Goal: Task Accomplishment & Management: Manage account settings

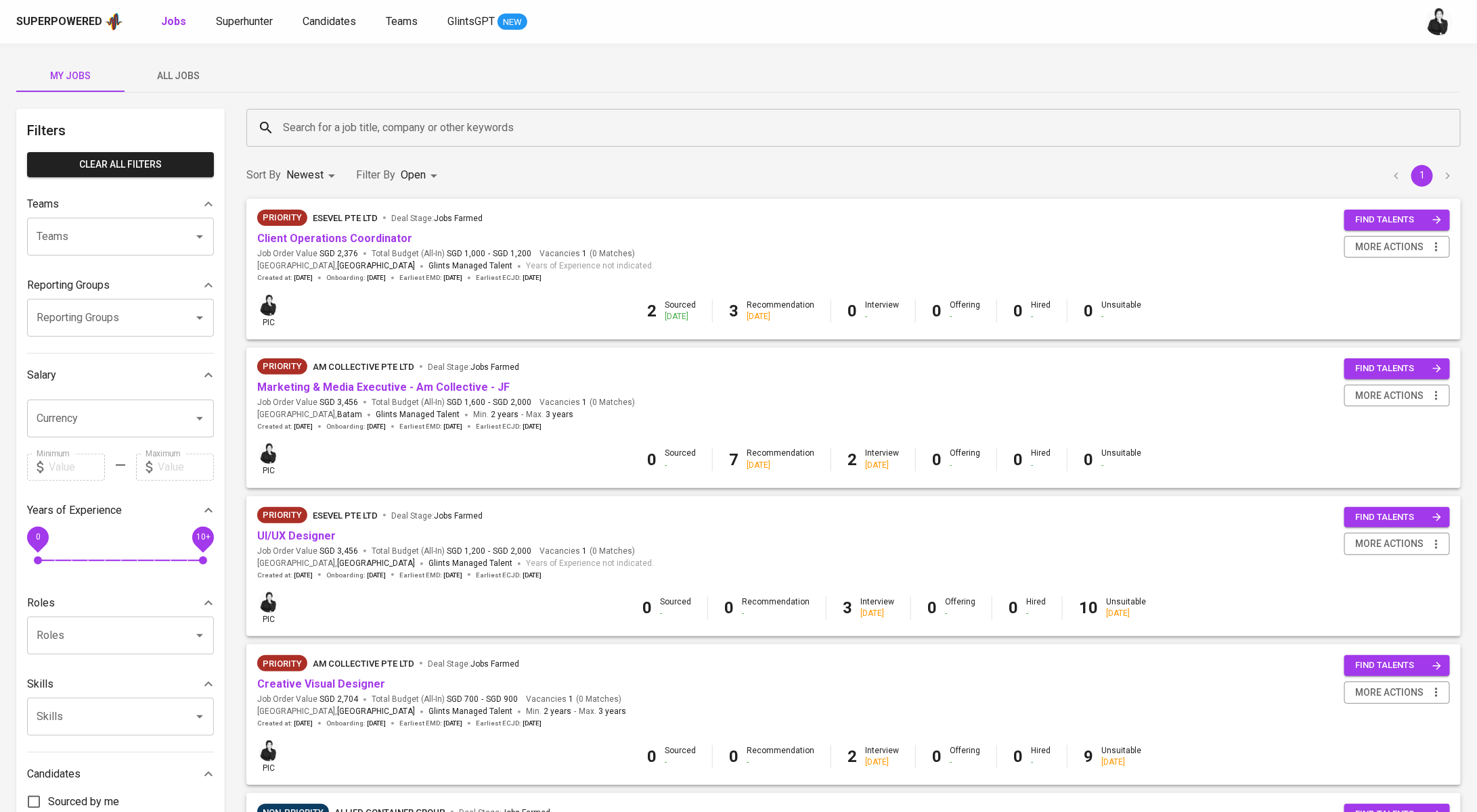
click at [182, 75] on span "All Jobs" at bounding box center [178, 76] width 92 height 17
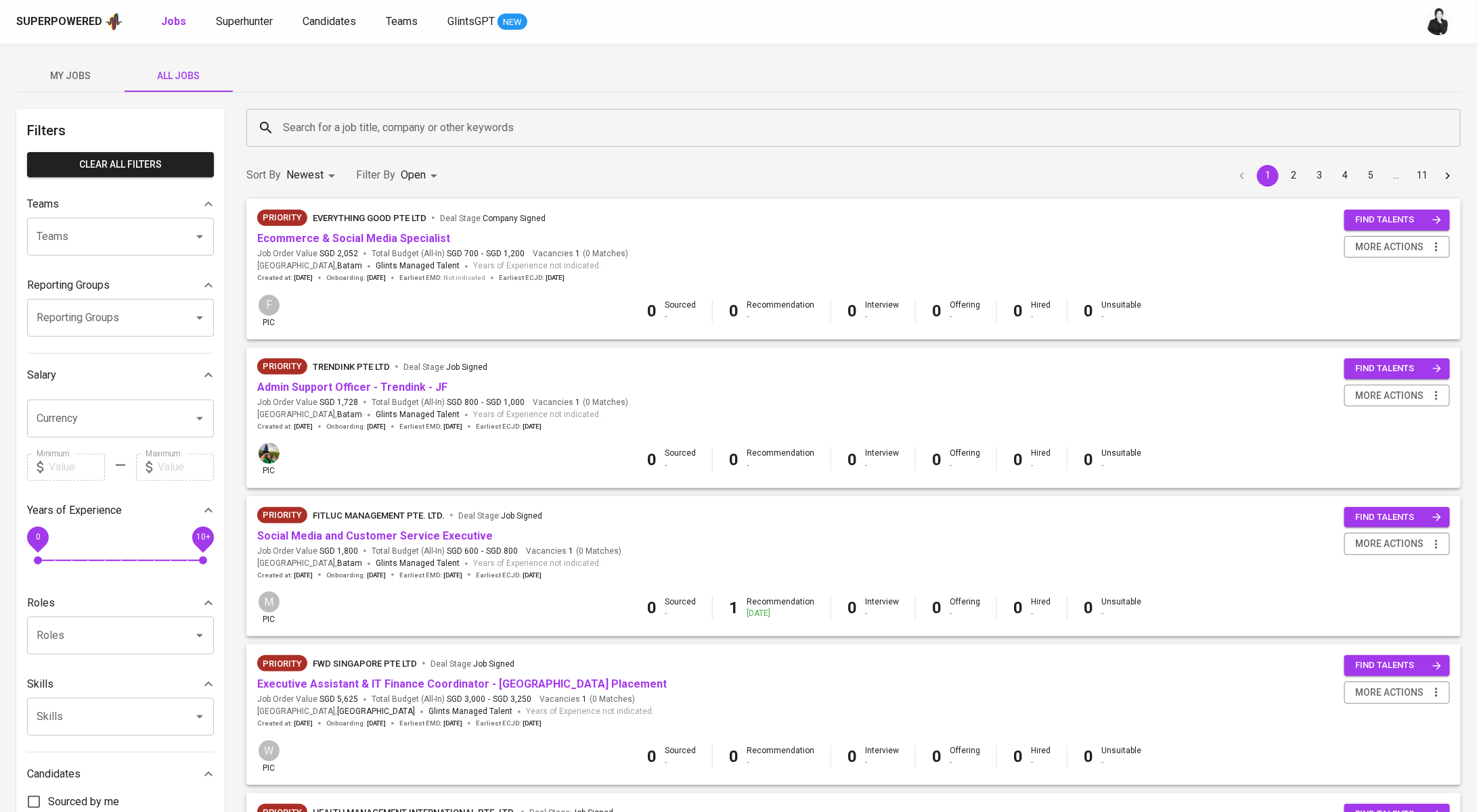
click at [428, 115] on input "Search for a job title, company or other keywords" at bounding box center [857, 128] width 1154 height 26
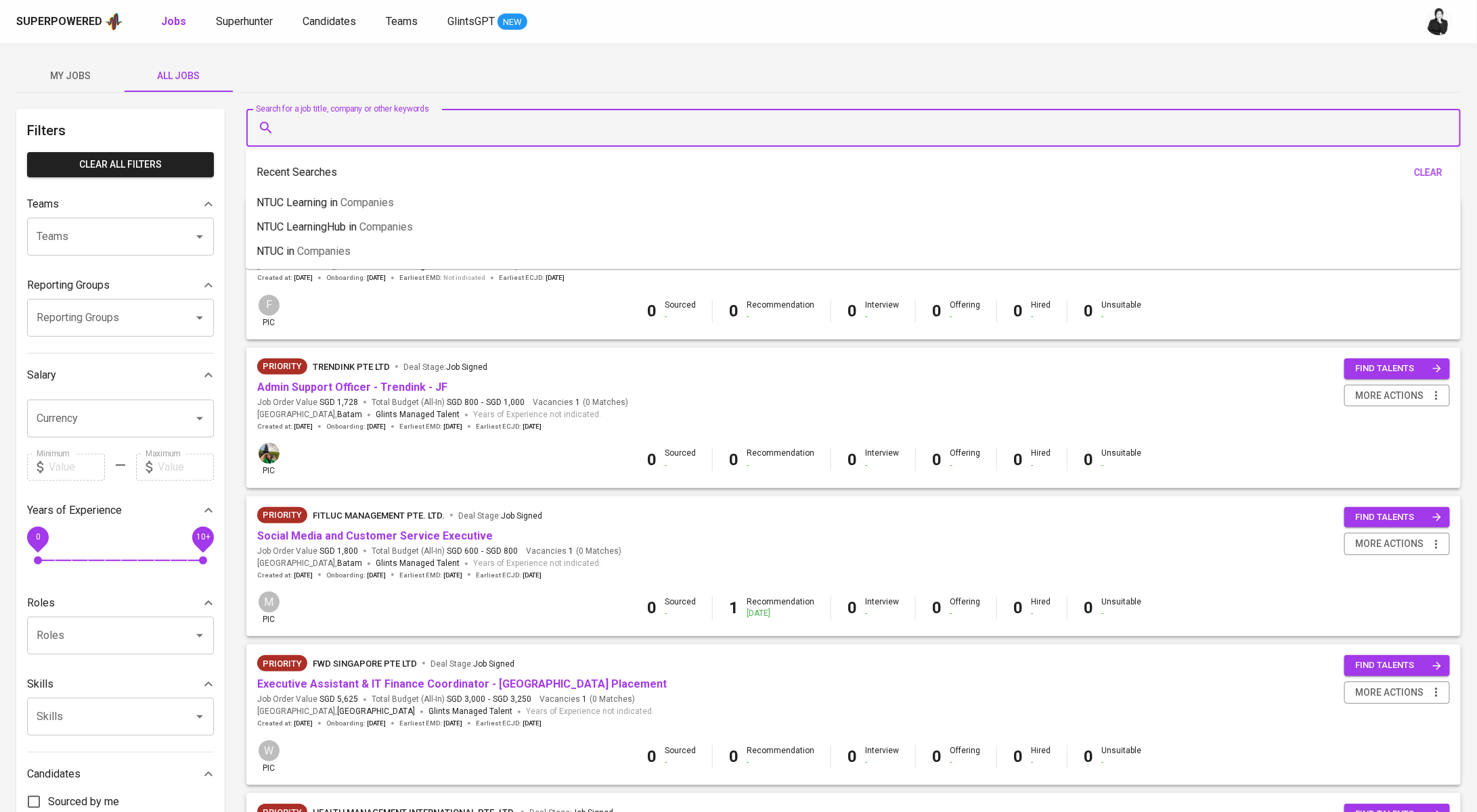
paste input "Stamford American International School (SAIS)"
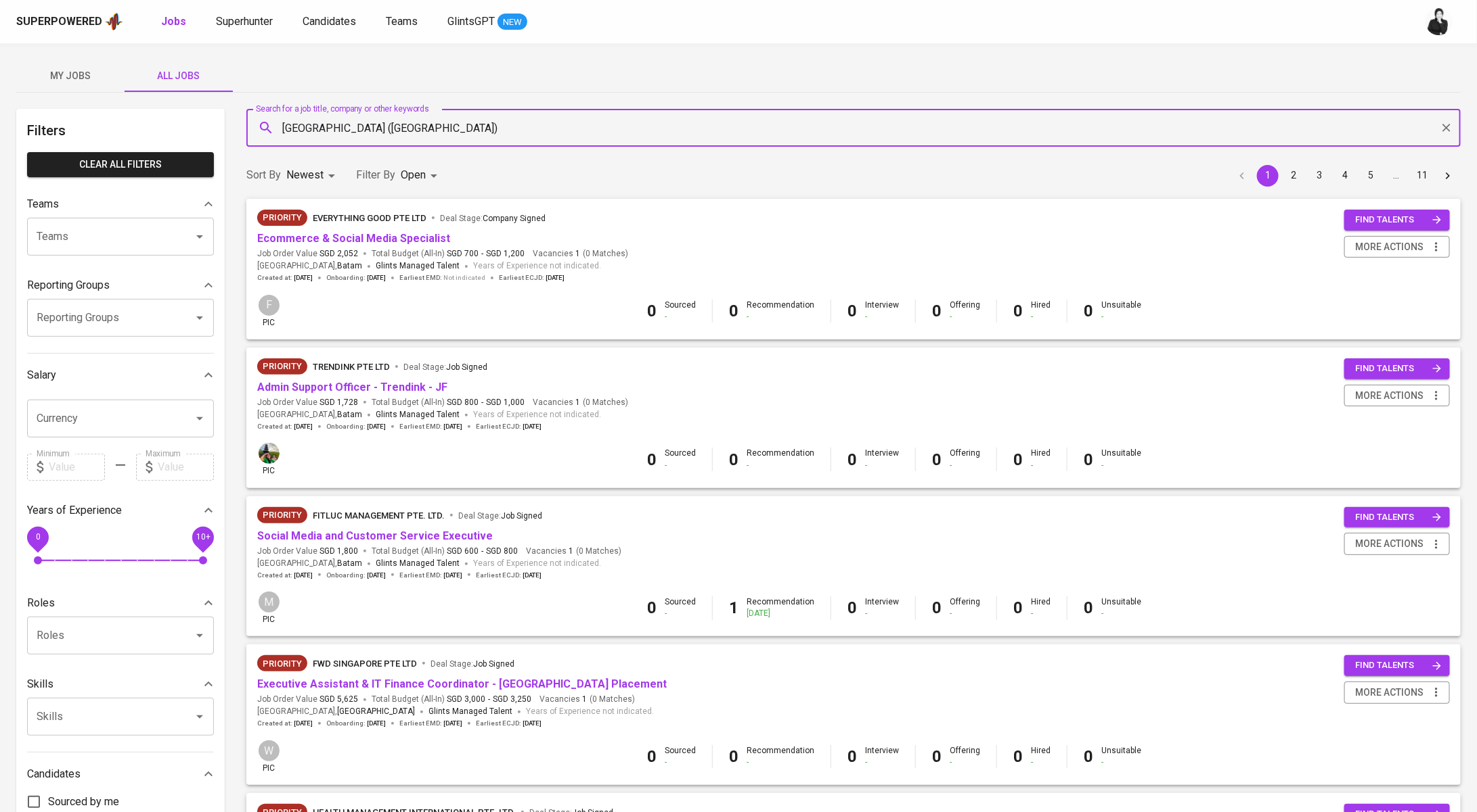
drag, startPoint x: 562, startPoint y: 138, endPoint x: 341, endPoint y: 126, distance: 221.3
click at [341, 126] on input "Stamford American International School (SAIS)" at bounding box center [857, 128] width 1154 height 26
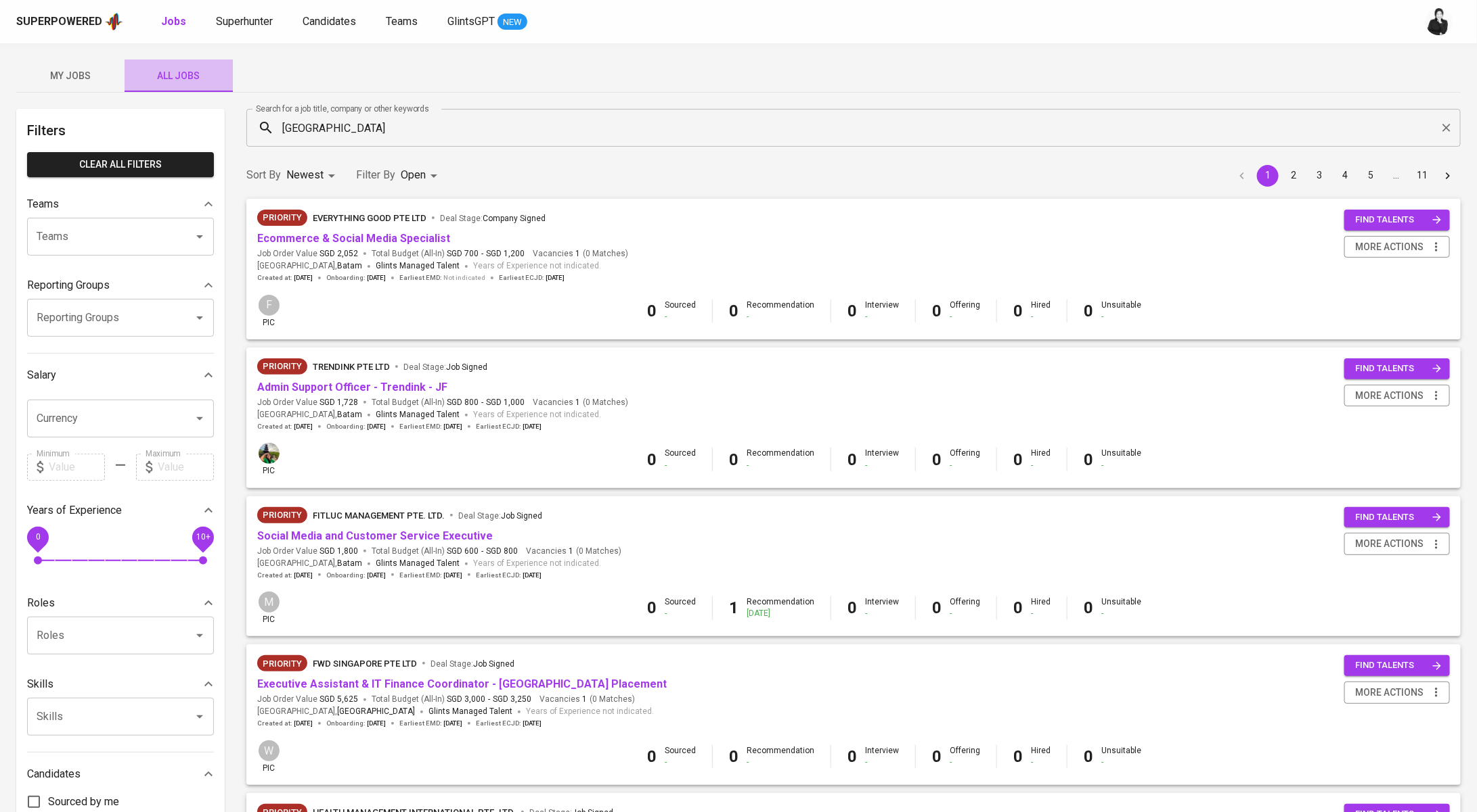
click at [144, 76] on span "All Jobs" at bounding box center [178, 76] width 92 height 17
click at [336, 119] on input "Stamford" at bounding box center [857, 128] width 1154 height 26
click at [352, 127] on input "Stamford" at bounding box center [857, 128] width 1154 height 26
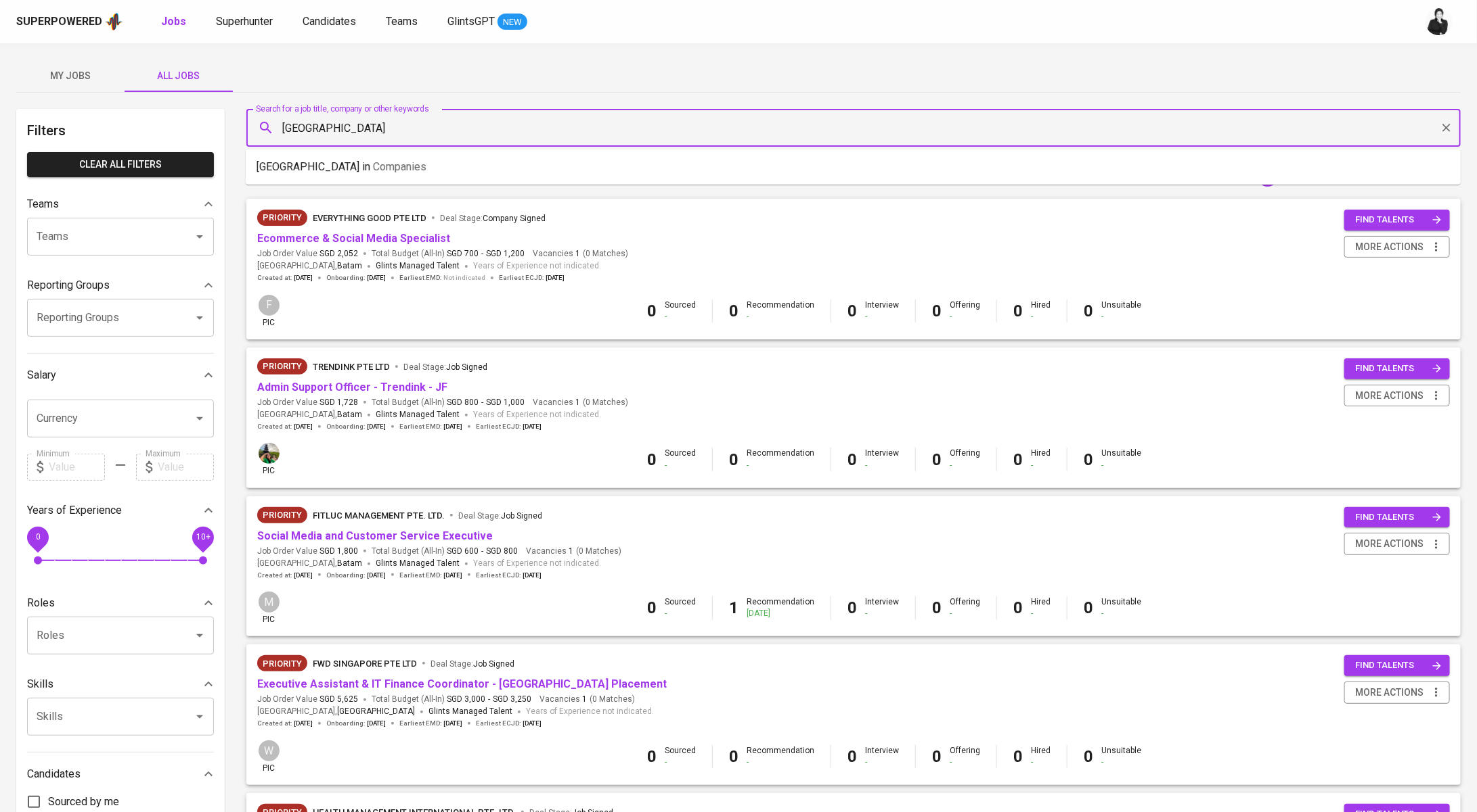
click at [344, 136] on input "Stamford" at bounding box center [857, 128] width 1154 height 26
drag, startPoint x: 383, startPoint y: 130, endPoint x: 228, endPoint y: 120, distance: 155.3
click at [297, 163] on span "Companies" at bounding box center [320, 166] width 54 height 13
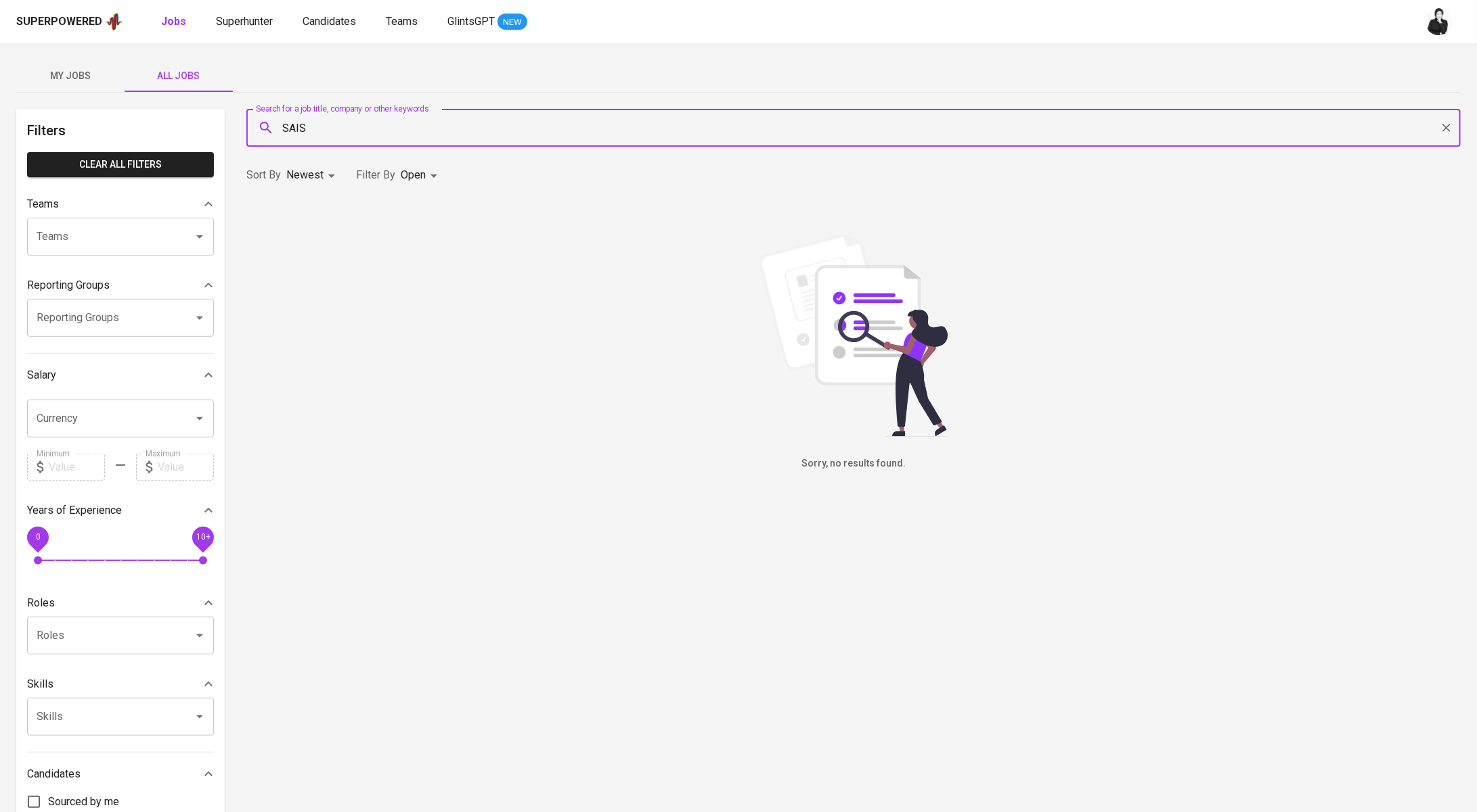
type input "SAIS"
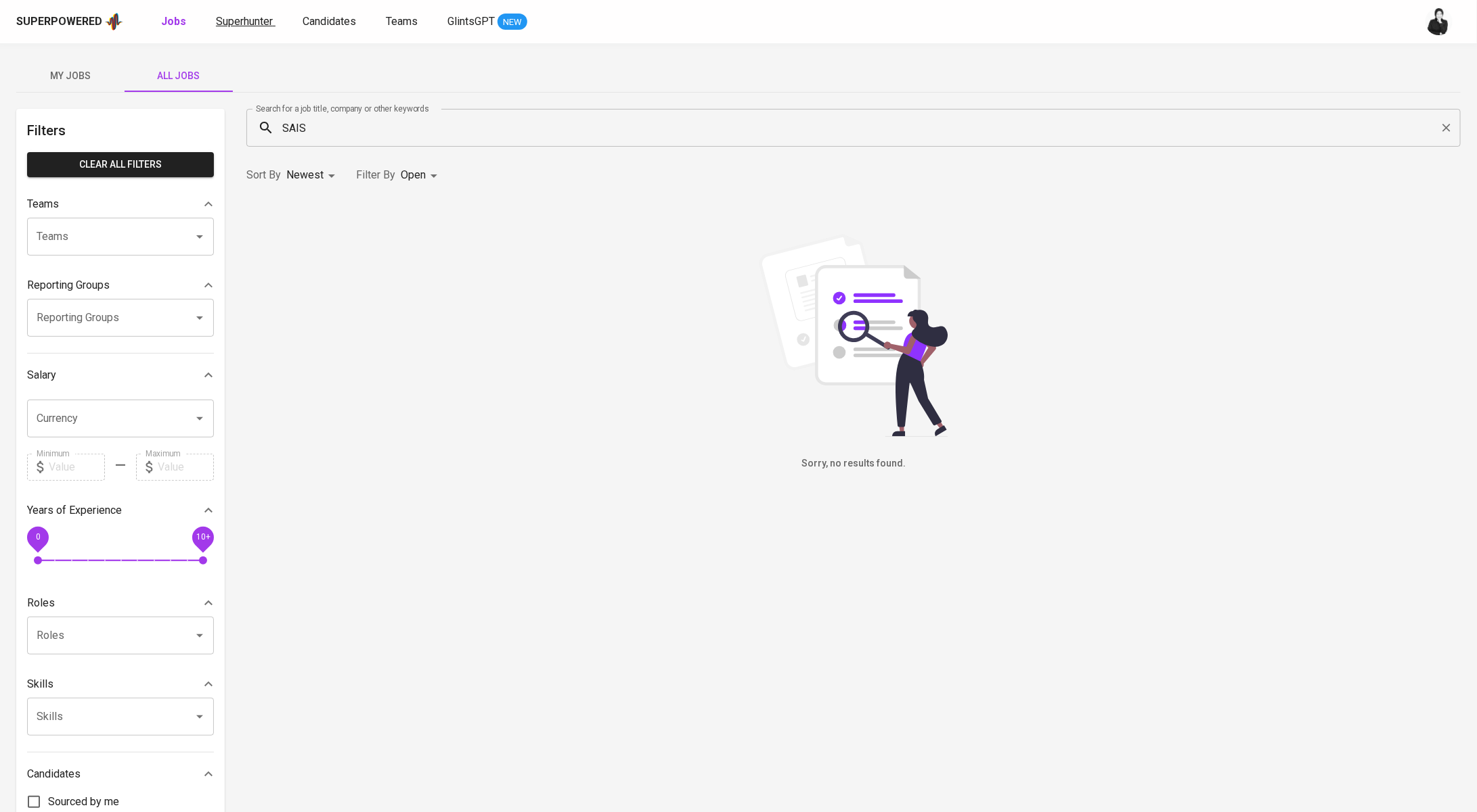
click at [238, 17] on span "Superhunter" at bounding box center [244, 21] width 57 height 13
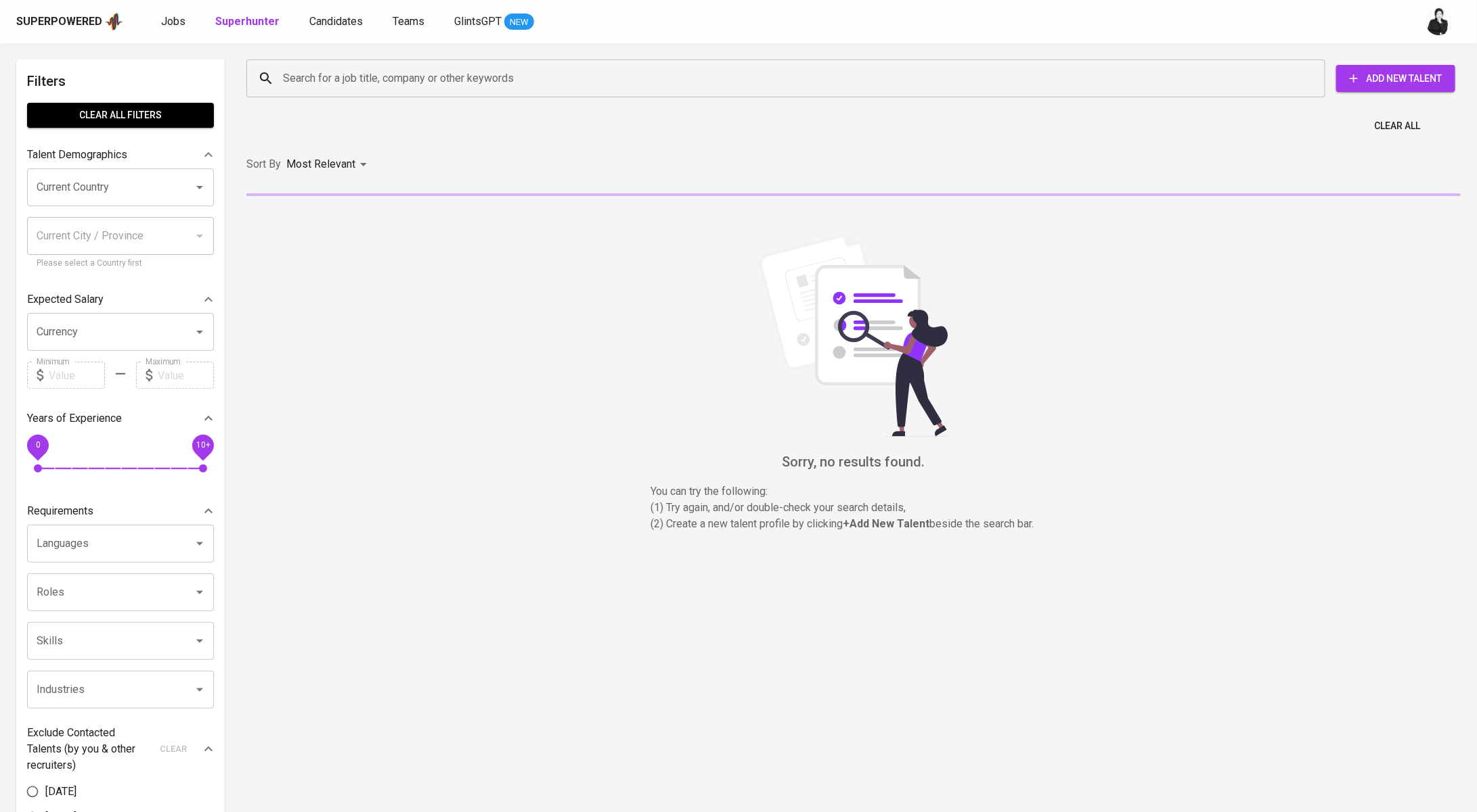
click at [393, 82] on input "Search for a job title, company or other keywords" at bounding box center [789, 79] width 1019 height 26
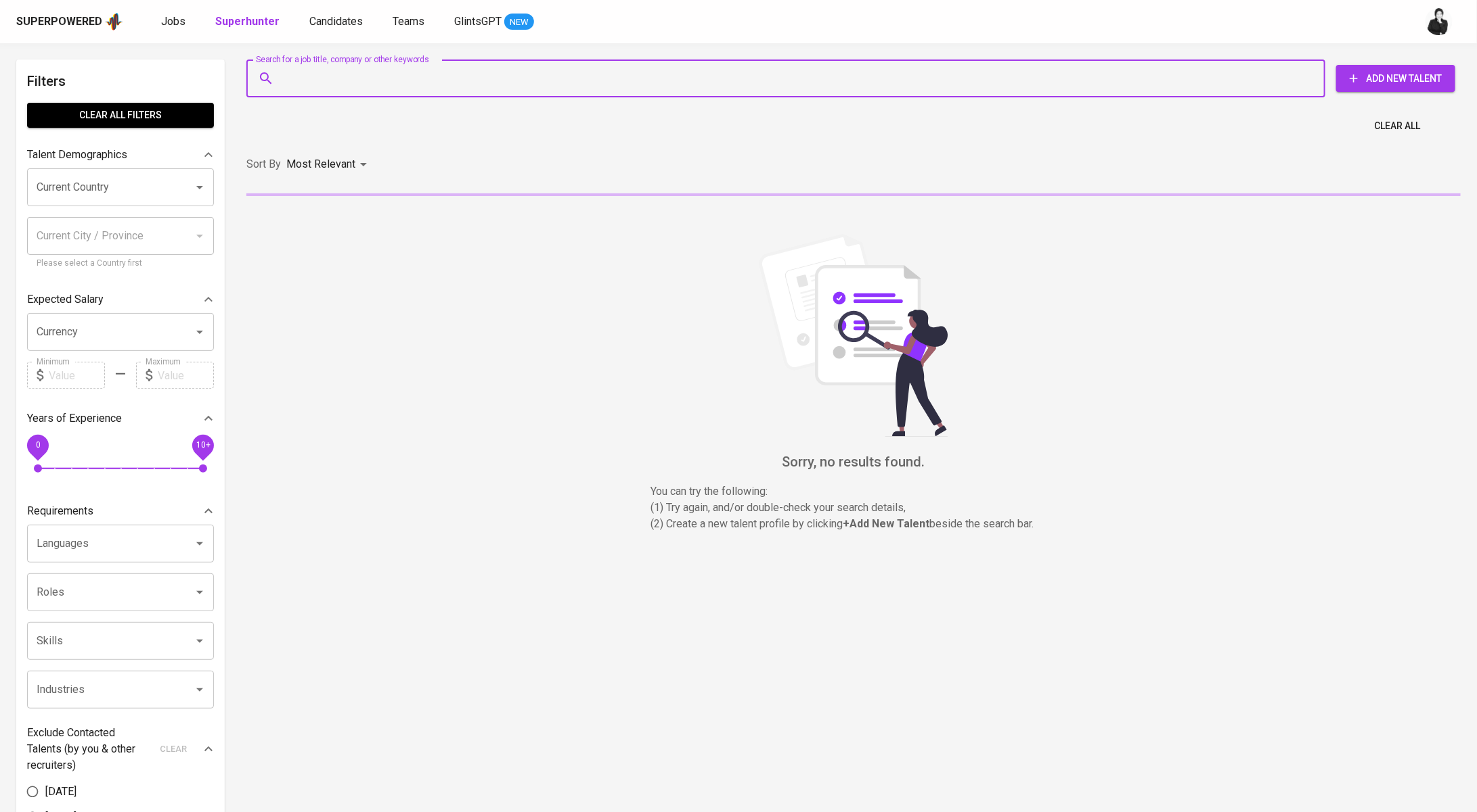
paste input "[EMAIL_ADDRESS][DOMAIN_NAME]"
type input "[EMAIL_ADDRESS][DOMAIN_NAME]"
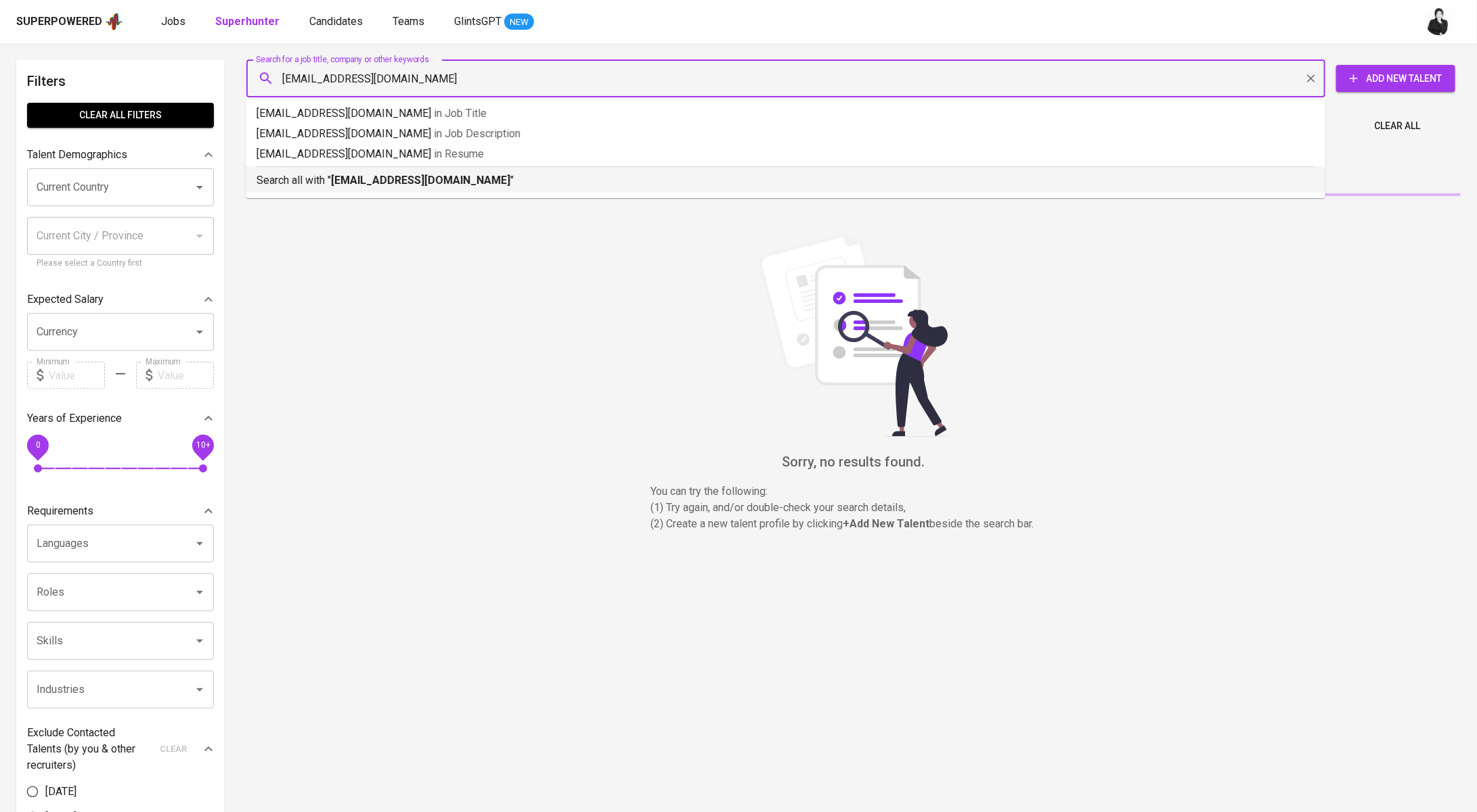
drag, startPoint x: 378, startPoint y: 185, endPoint x: 504, endPoint y: 108, distance: 147.7
click at [379, 185] on b "[EMAIL_ADDRESS][DOMAIN_NAME]" at bounding box center [420, 180] width 179 height 13
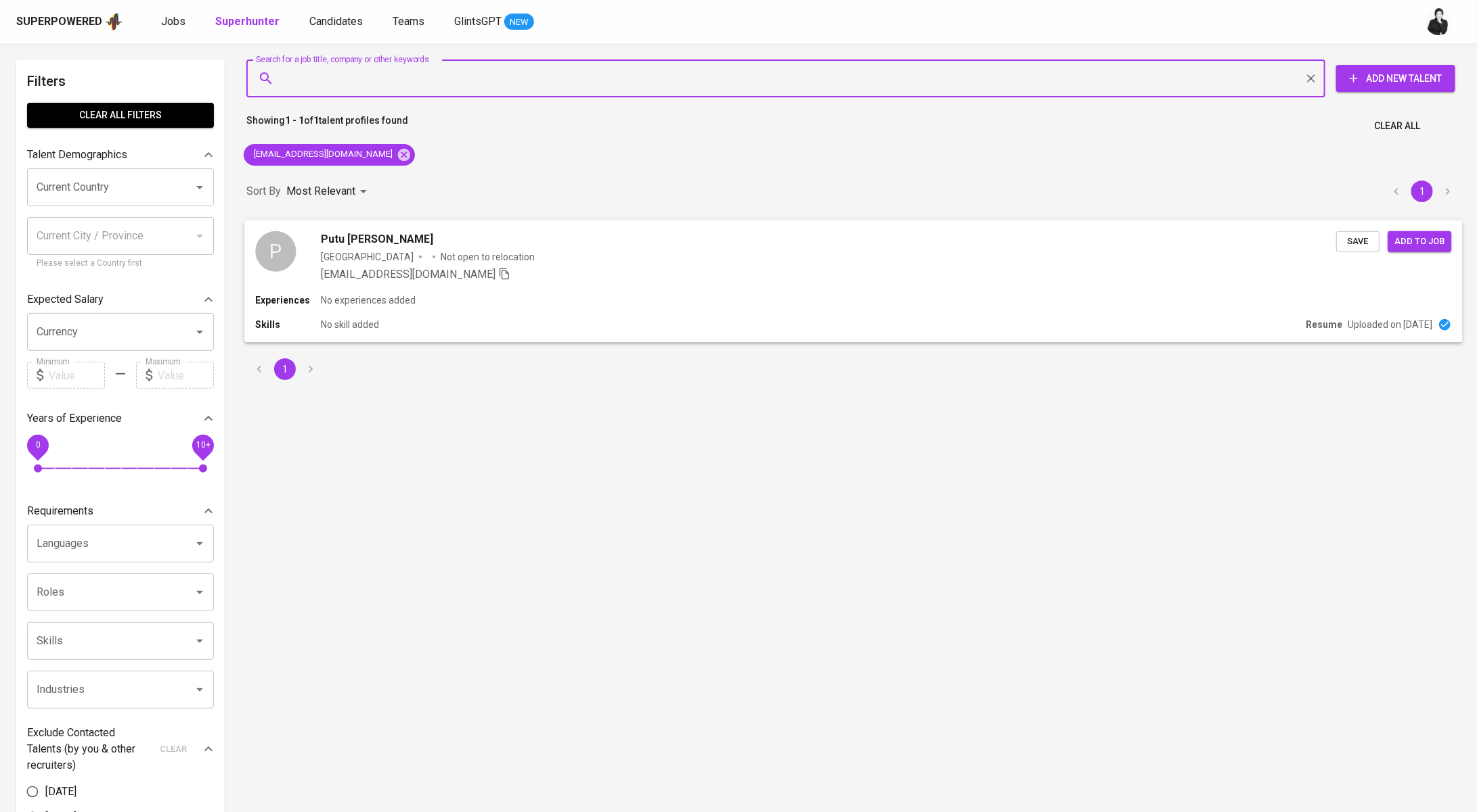
click at [382, 246] on span "Putu [PERSON_NAME]" at bounding box center [377, 239] width 112 height 16
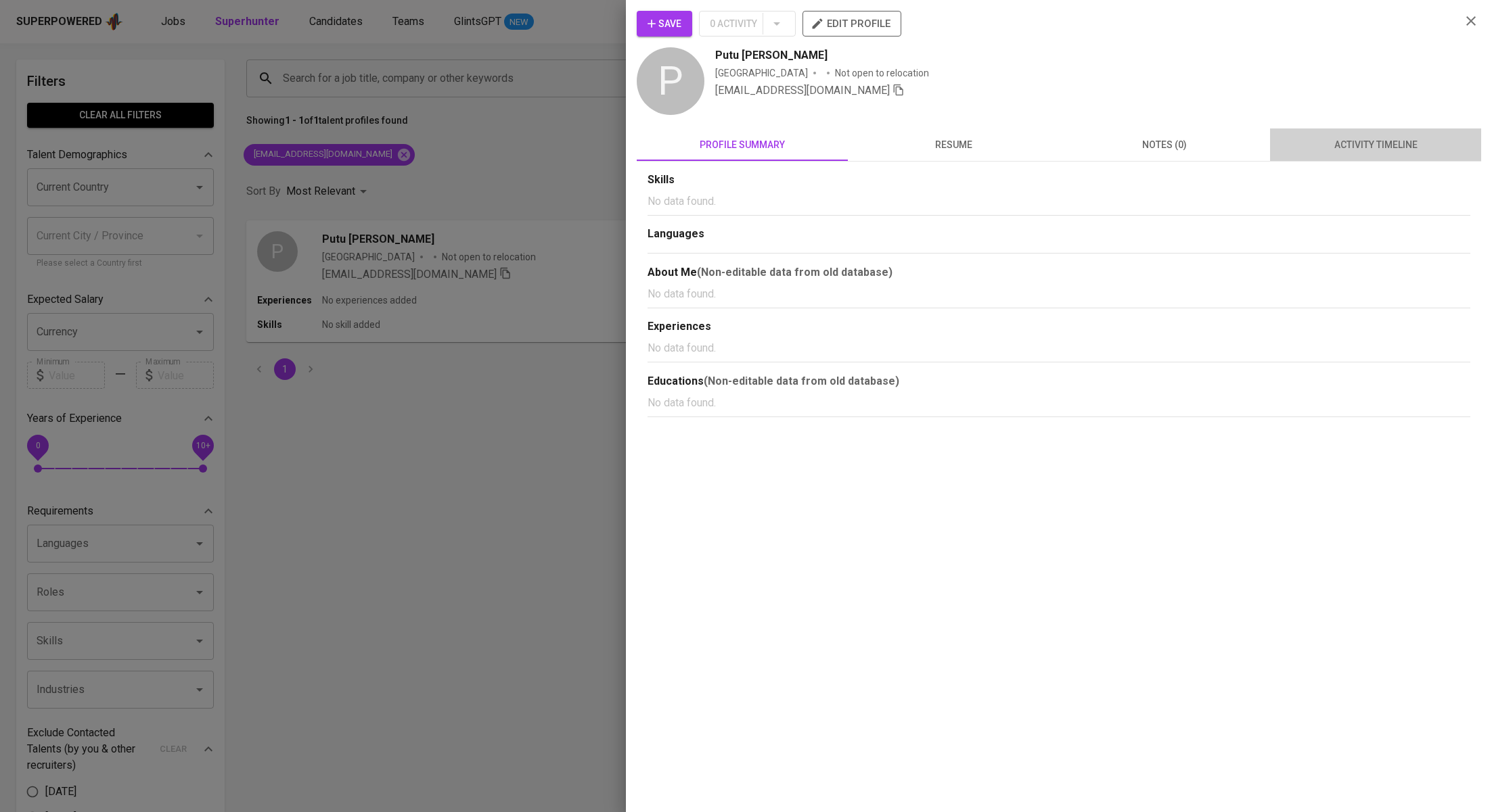
click at [1311, 154] on button "activity timeline" at bounding box center [1375, 145] width 211 height 33
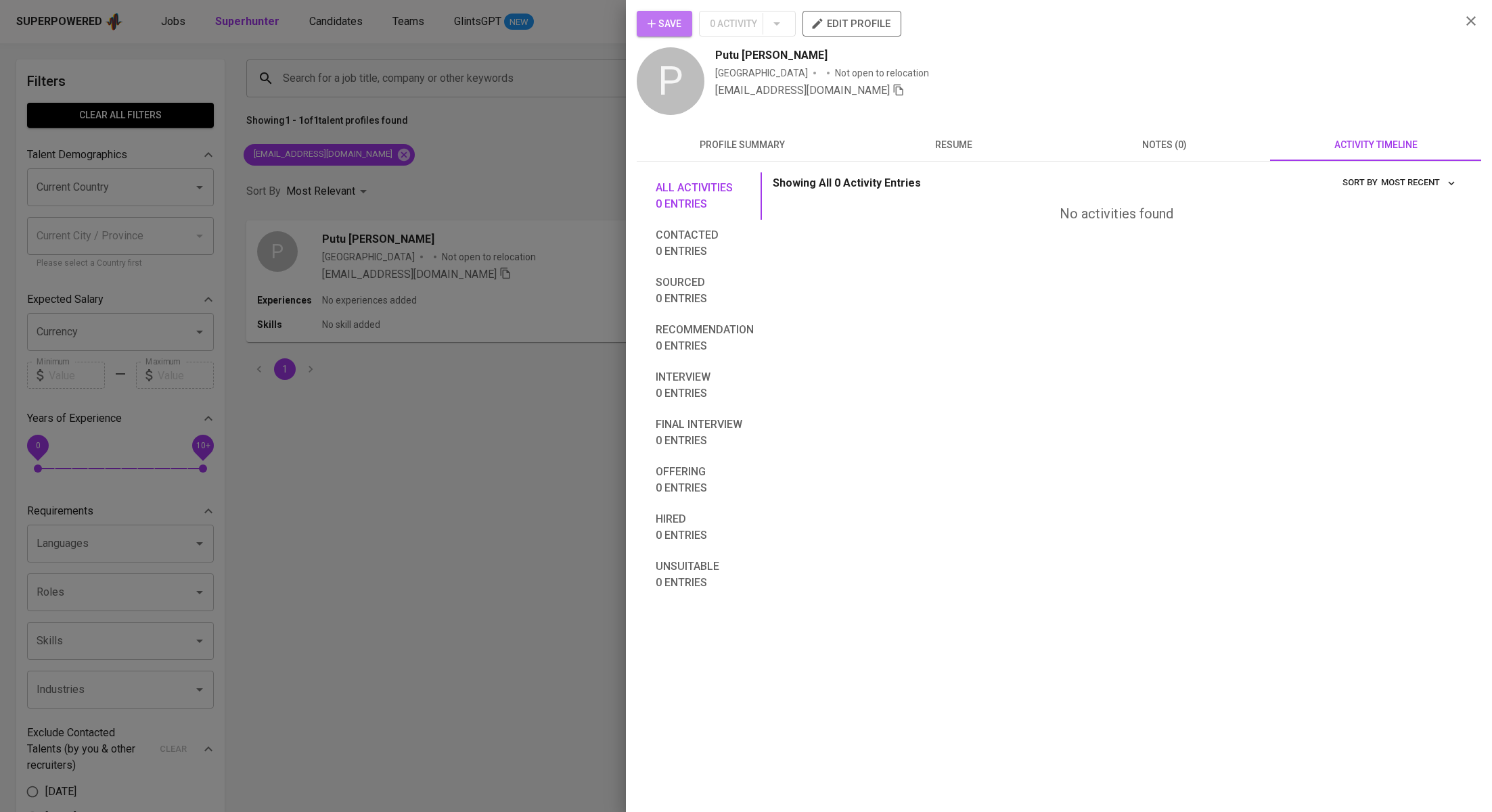
click at [672, 22] on span "Save" at bounding box center [663, 24] width 34 height 17
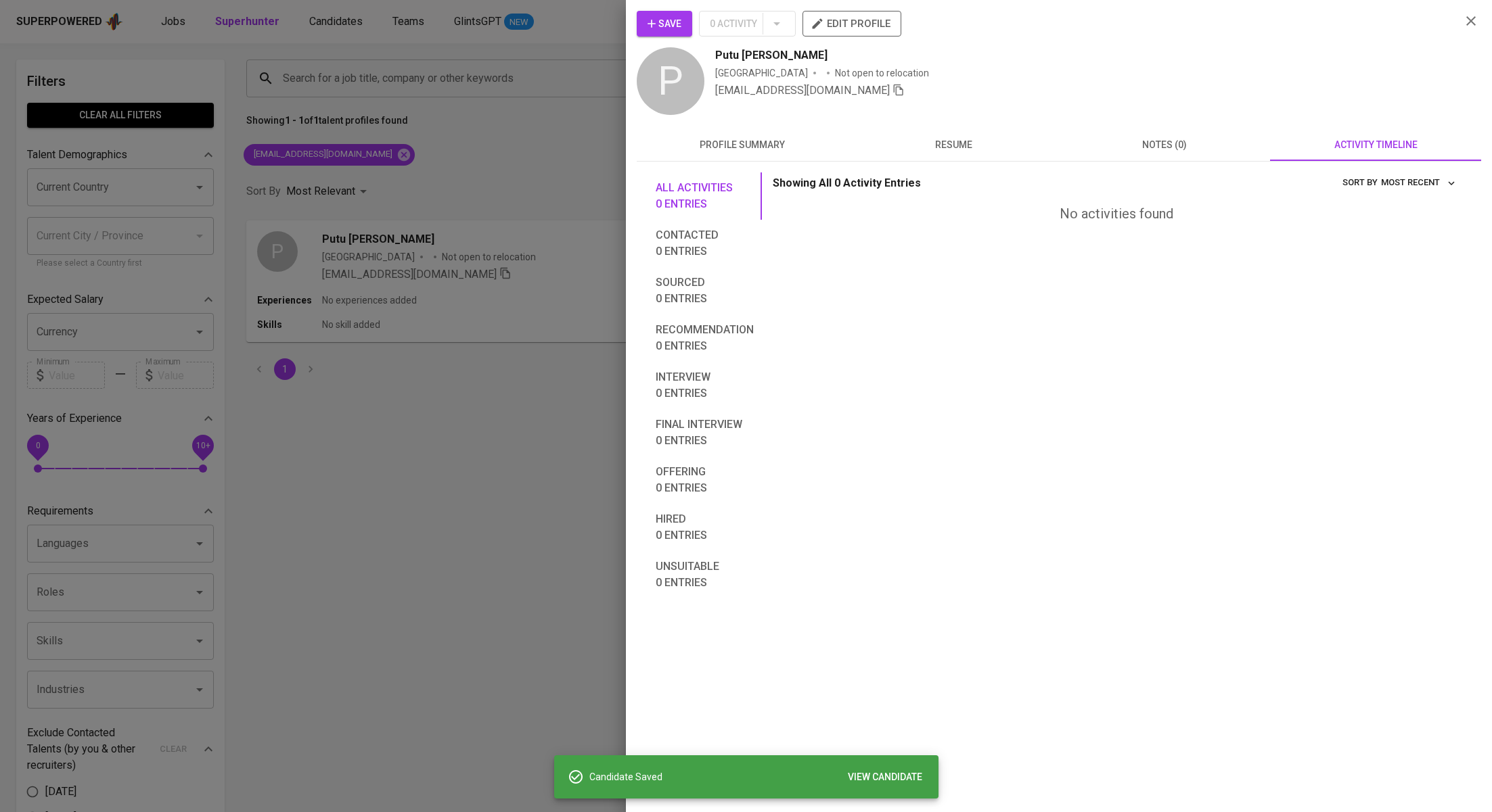
click at [522, 157] on div at bounding box center [746, 406] width 1492 height 812
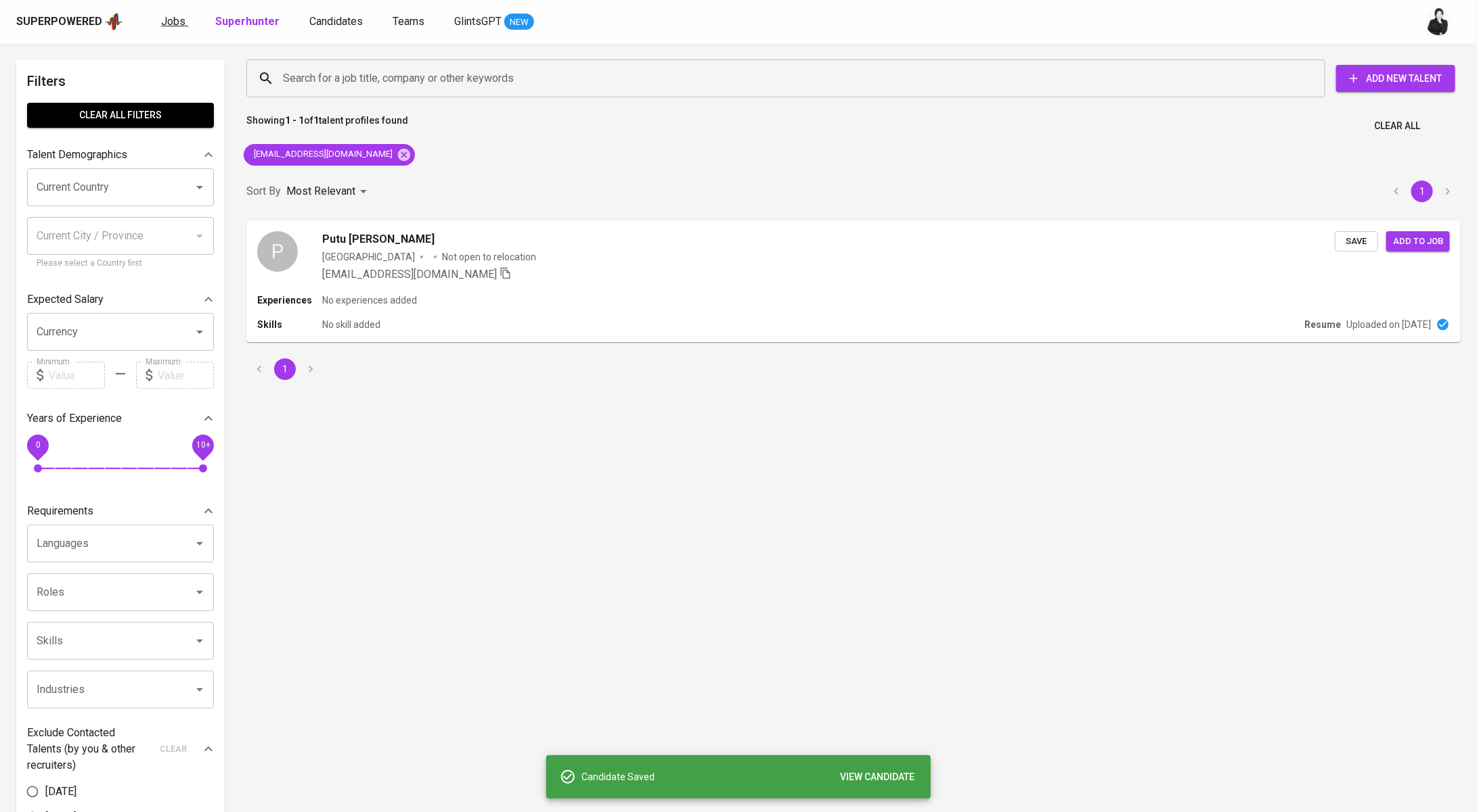
click at [183, 17] on link "Jobs" at bounding box center [174, 22] width 27 height 17
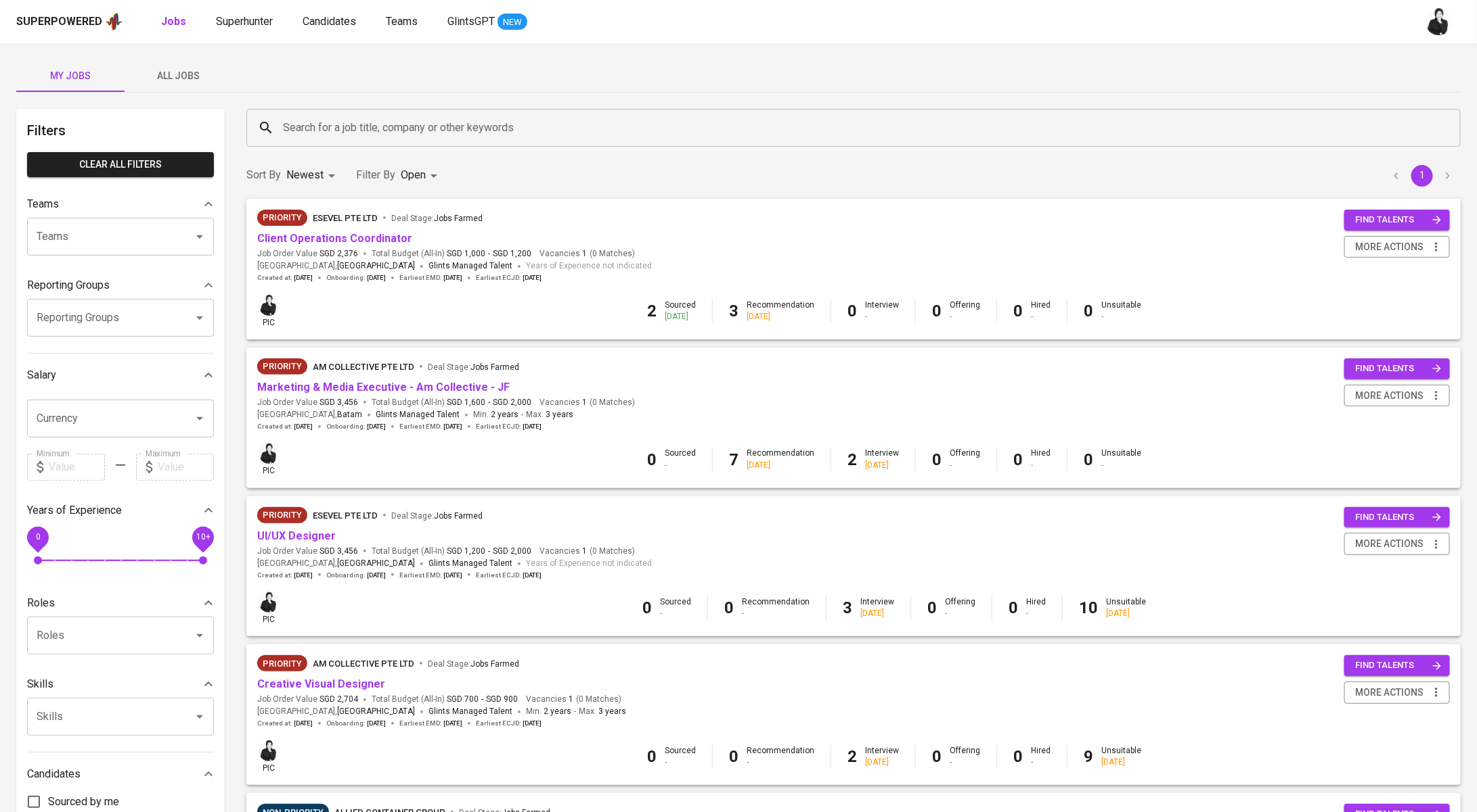
click at [170, 84] on button "All Jobs" at bounding box center [178, 76] width 108 height 33
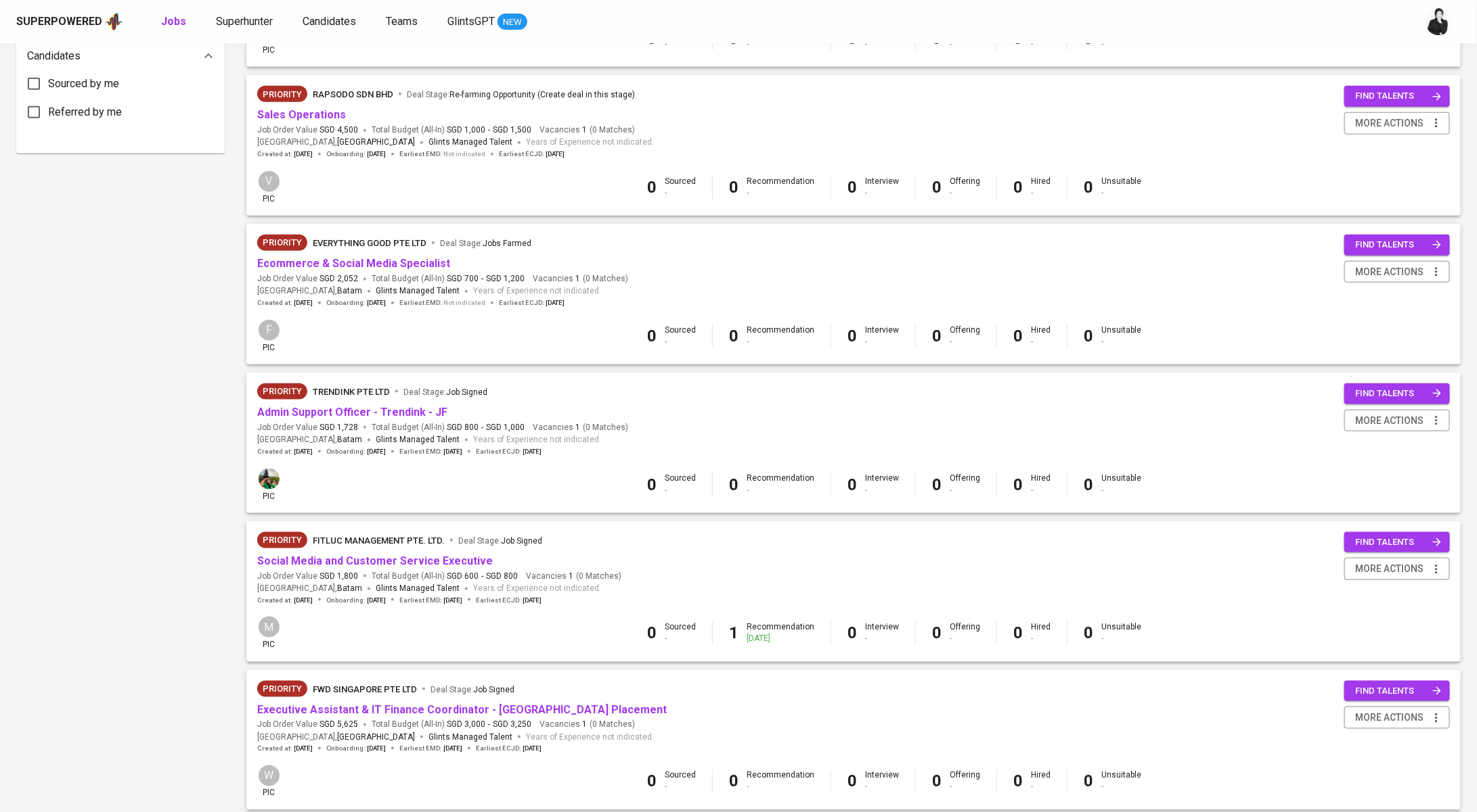
scroll to position [720, 0]
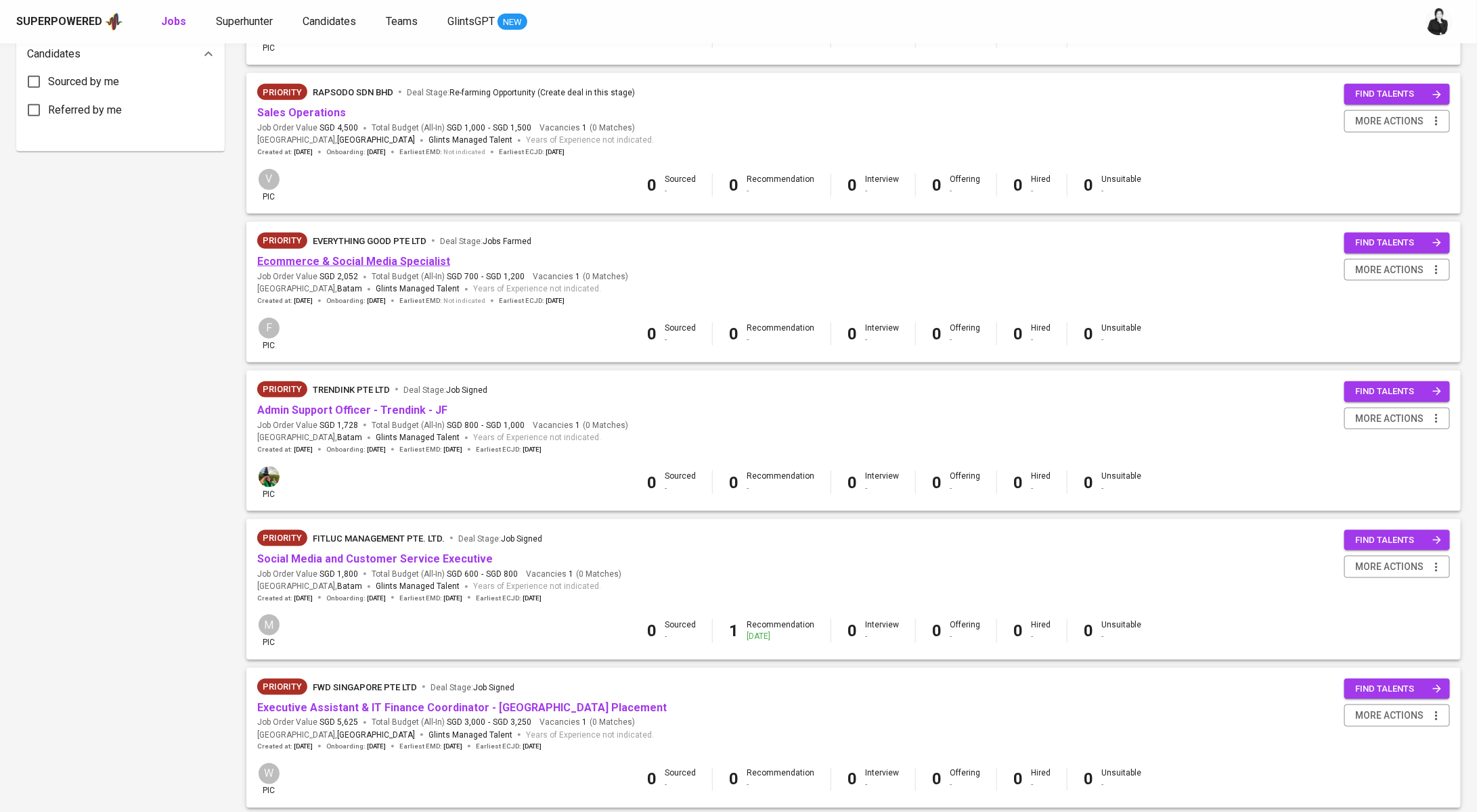
click at [409, 261] on link "Ecommerce & Social Media Specialist" at bounding box center [353, 261] width 193 height 13
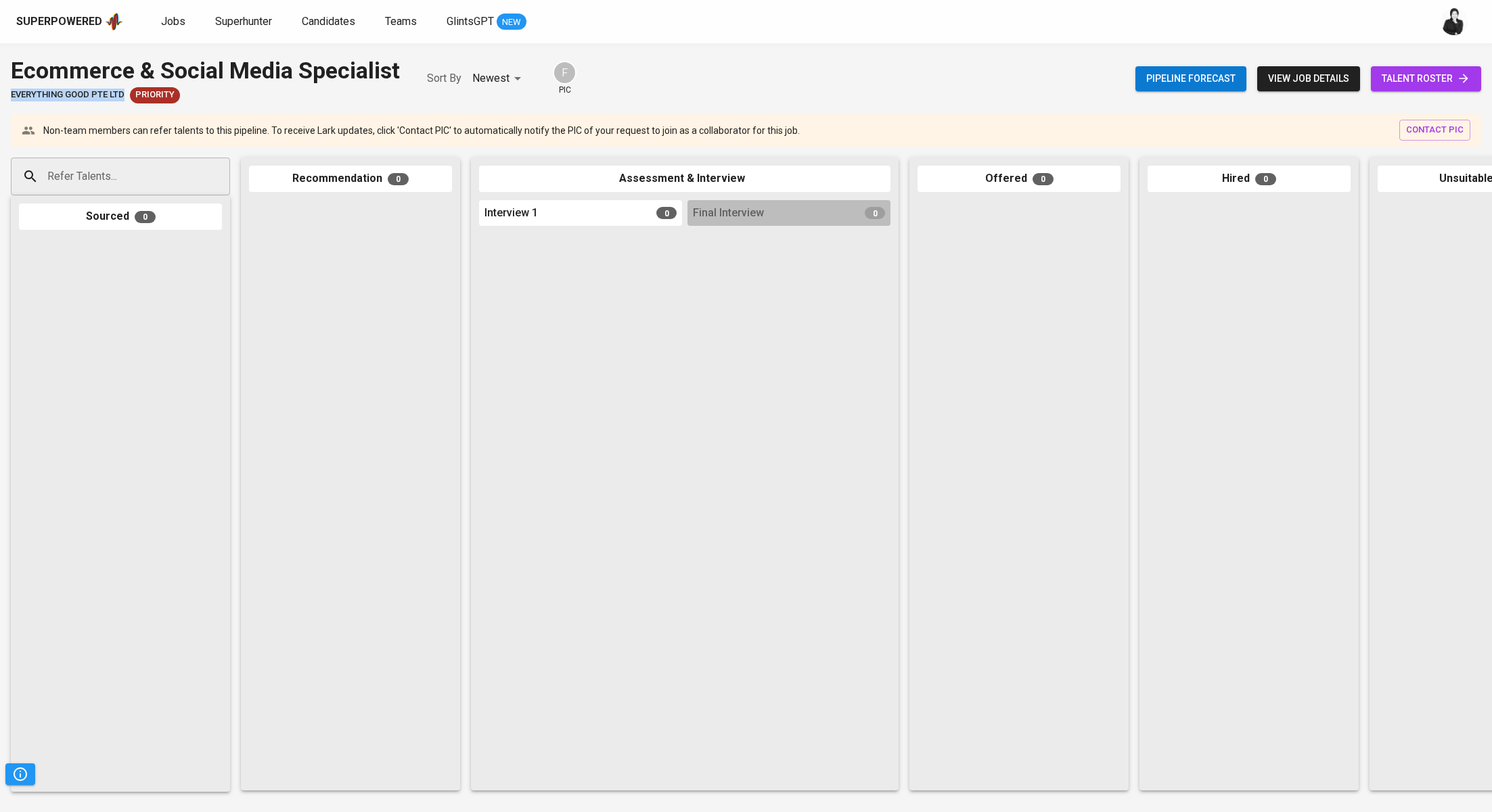
drag, startPoint x: 3, startPoint y: 95, endPoint x: 124, endPoint y: 100, distance: 121.1
click at [124, 100] on div "Ecommerce & Social Media Specialist Everything good Pte Ltd Priority Sort By Ne…" at bounding box center [746, 79] width 1492 height 49
copy span "Everything good Pte Ltd"
click at [1476, 71] on link "talent roster" at bounding box center [1425, 79] width 110 height 25
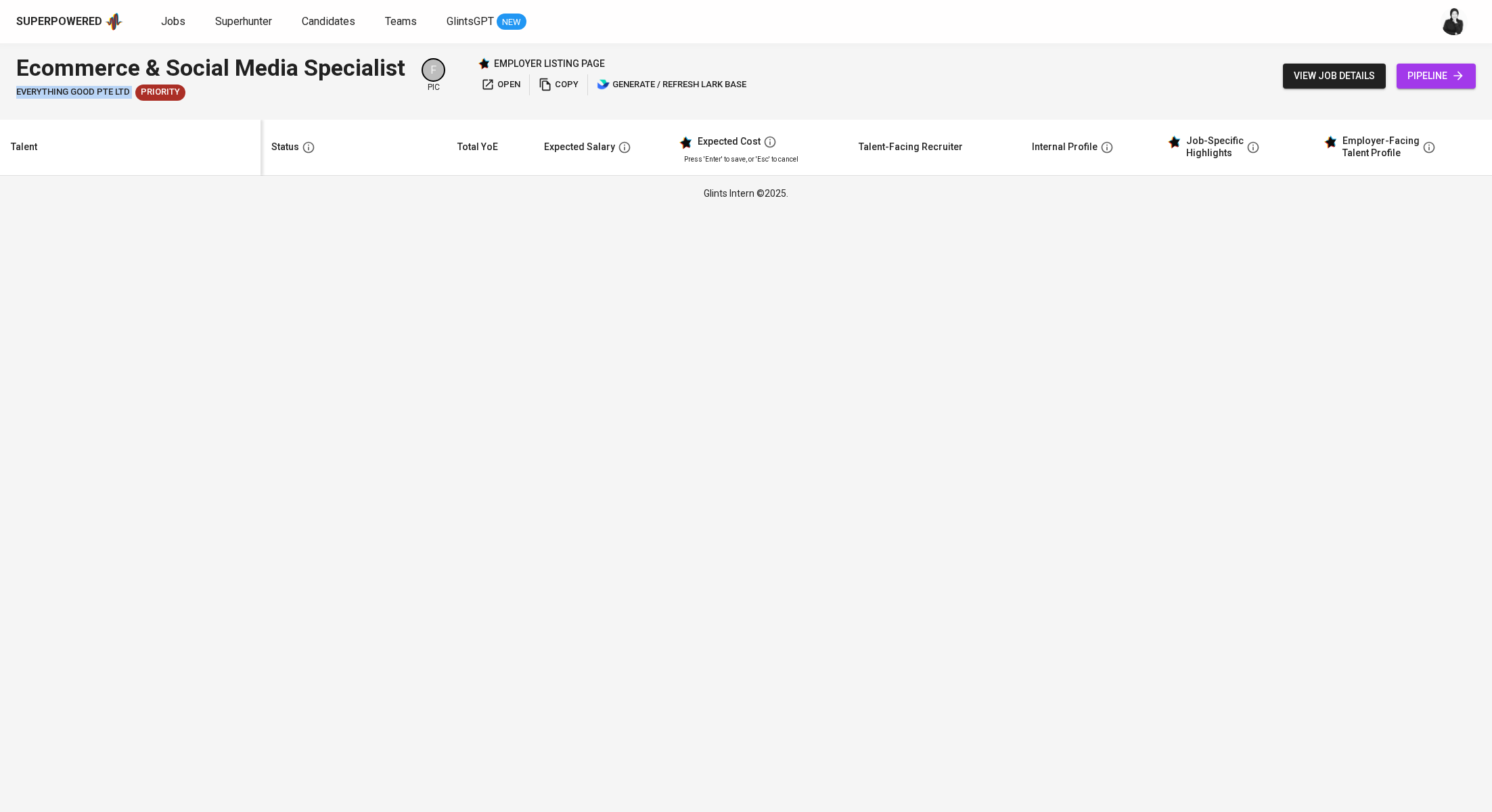
drag, startPoint x: 11, startPoint y: 94, endPoint x: 133, endPoint y: 99, distance: 122.1
click at [133, 99] on div "Ecommerce & Social Media Specialist Everything good Pte Ltd Priority F pic empl…" at bounding box center [746, 76] width 1492 height 66
copy span "Everything good Pte Ltd"
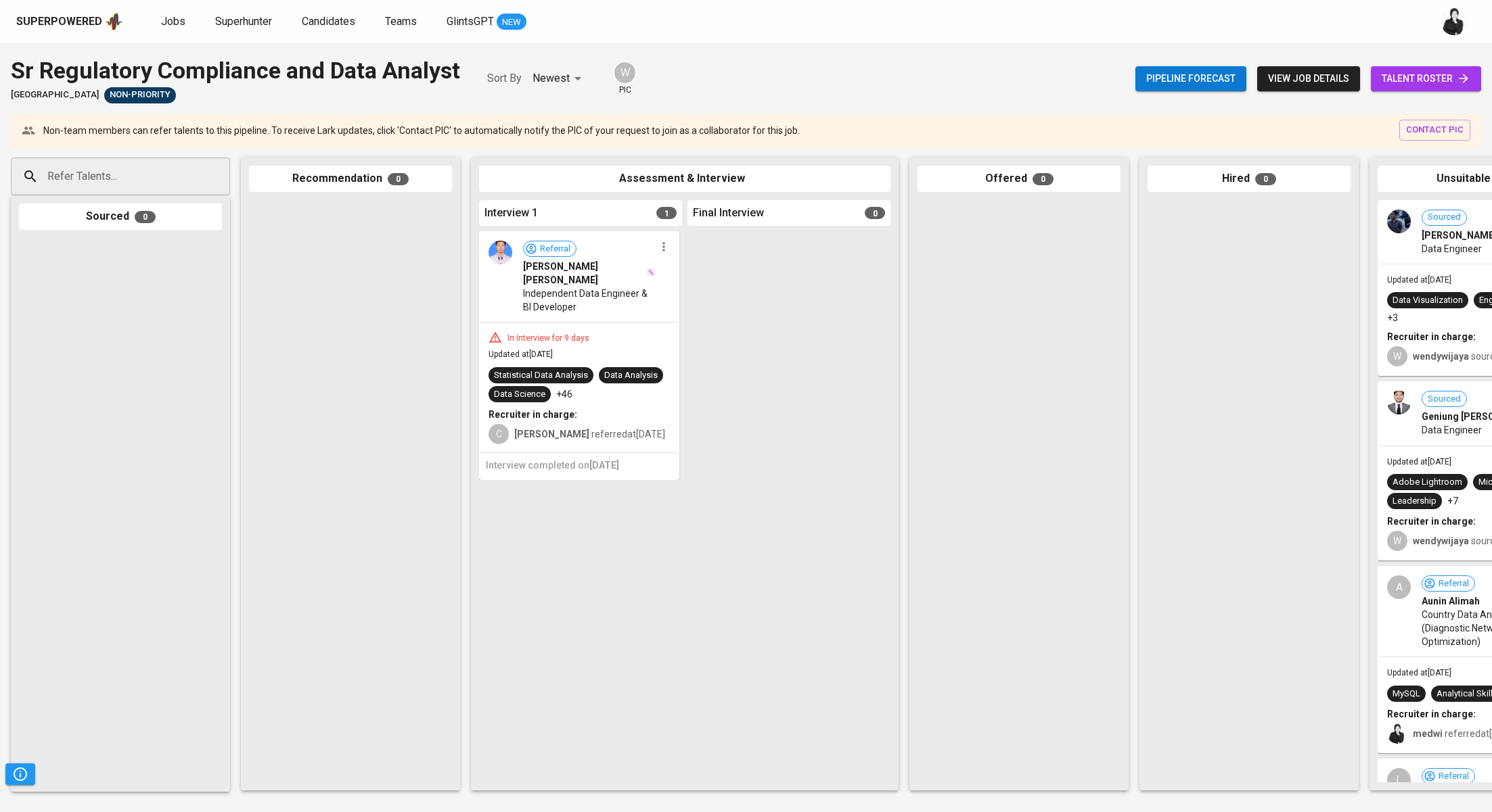
click at [1395, 76] on span "talent roster" at bounding box center [1425, 79] width 88 height 17
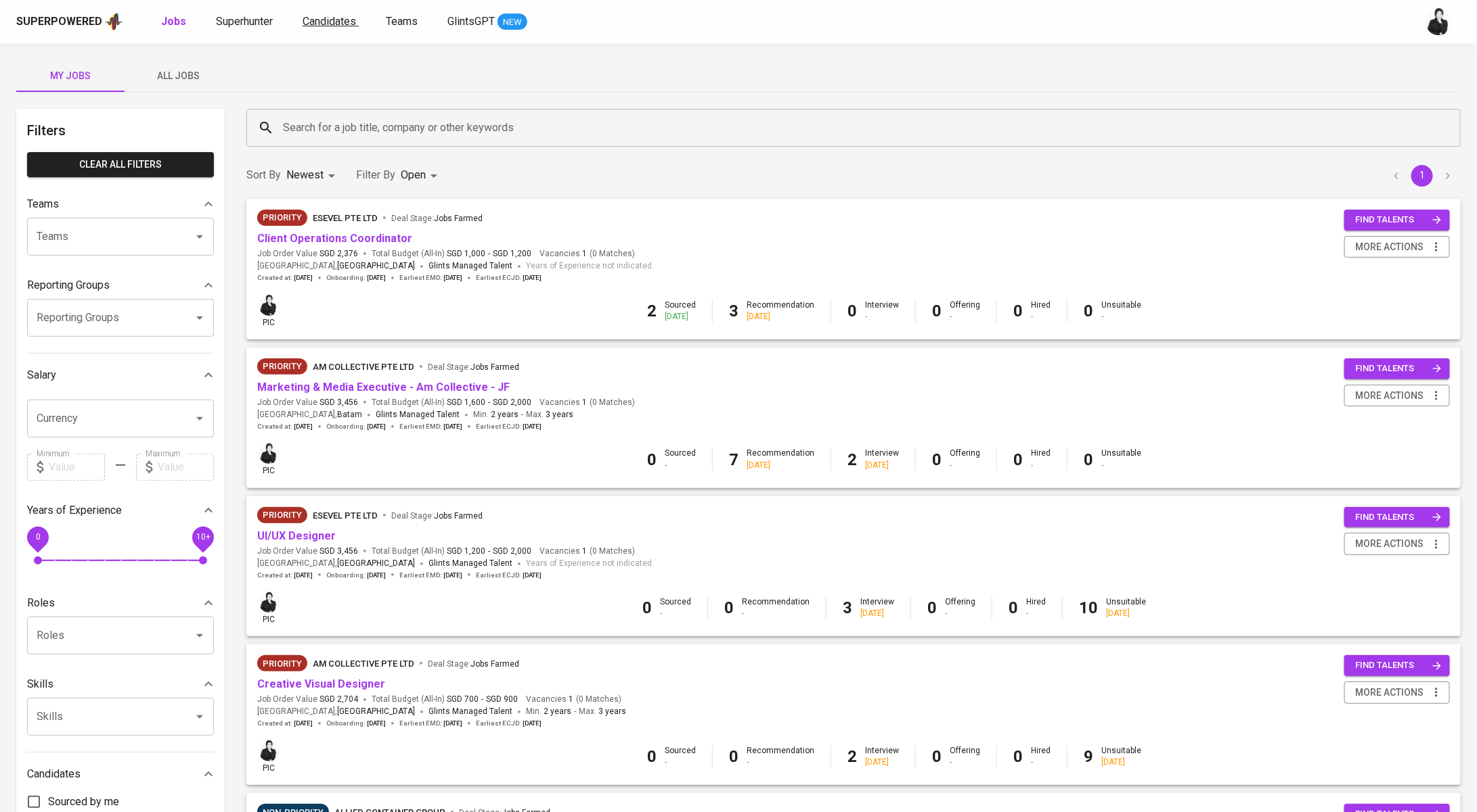
click at [342, 19] on span "Candidates" at bounding box center [330, 21] width 54 height 13
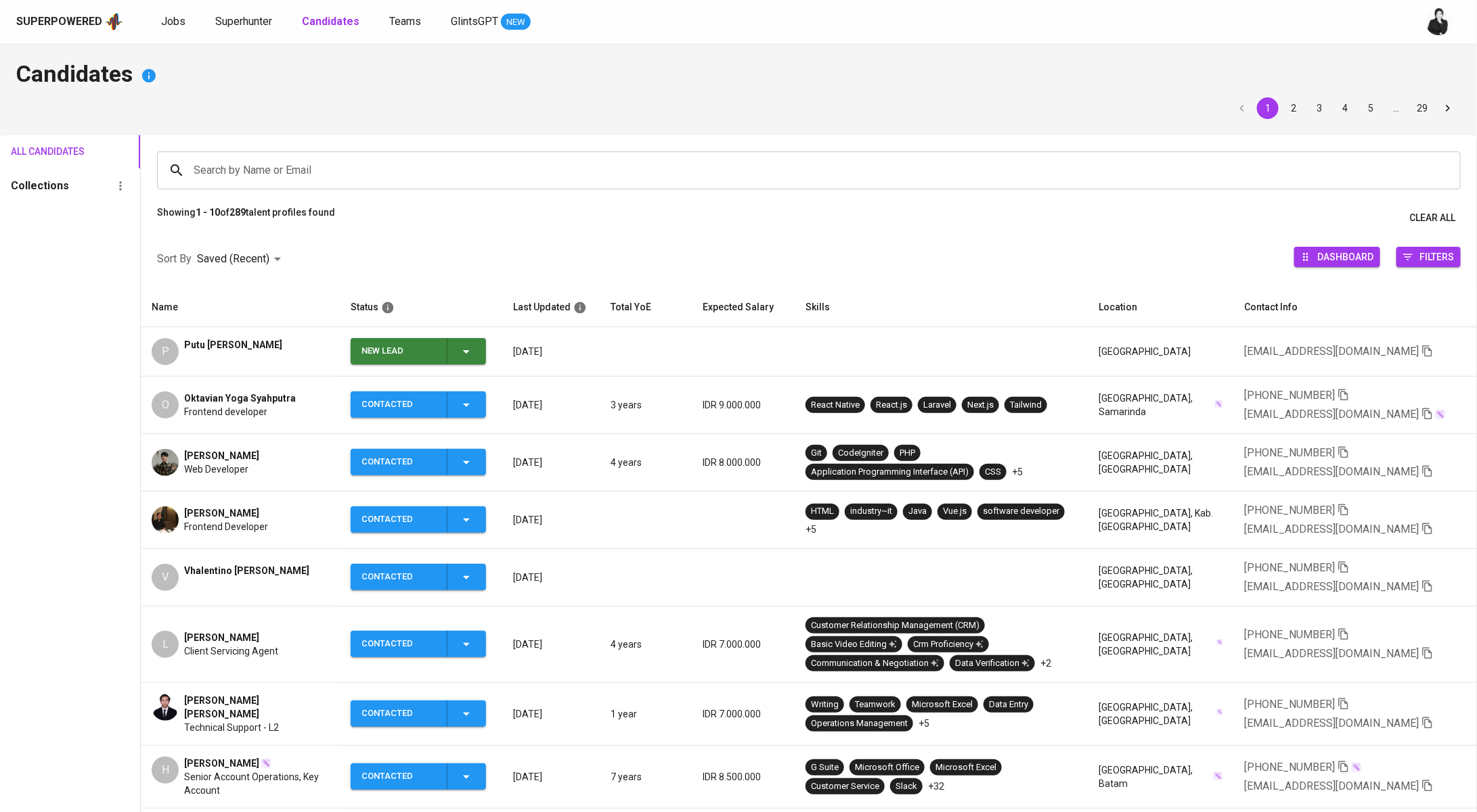
click at [474, 356] on icon "button" at bounding box center [466, 351] width 16 height 16
click at [433, 413] on li "Contacted" at bounding box center [423, 408] width 135 height 24
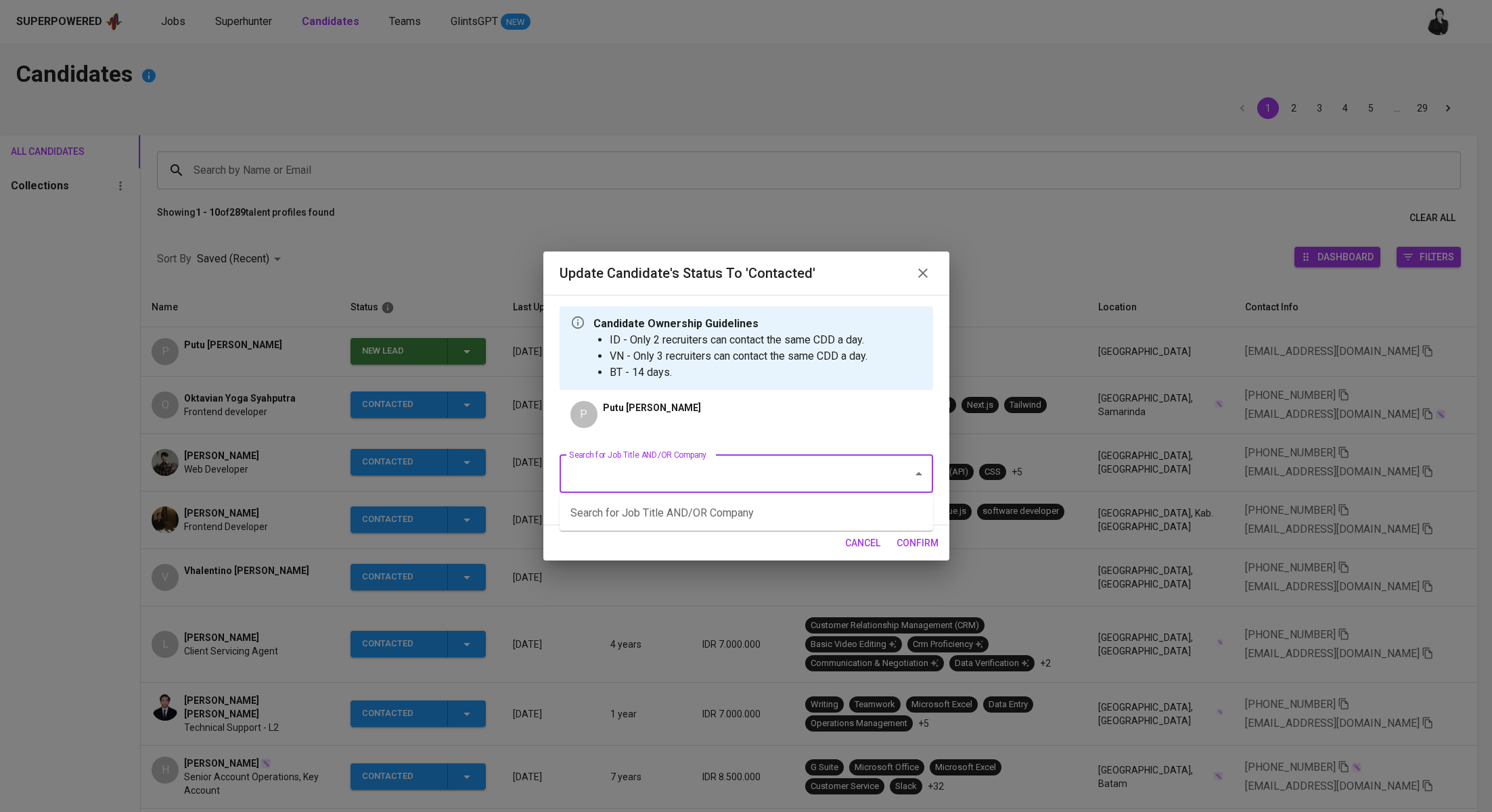
click at [718, 470] on input "Search for Job Title AND/OR Company" at bounding box center [727, 474] width 323 height 26
paste input "Everything good Pte Ltd"
type input "Everything good Pte Ltd"
click at [784, 471] on input "Everything good Pte Ltd" at bounding box center [727, 474] width 323 height 26
click at [740, 470] on input "Everything good Pte Ltd" at bounding box center [727, 474] width 323 height 26
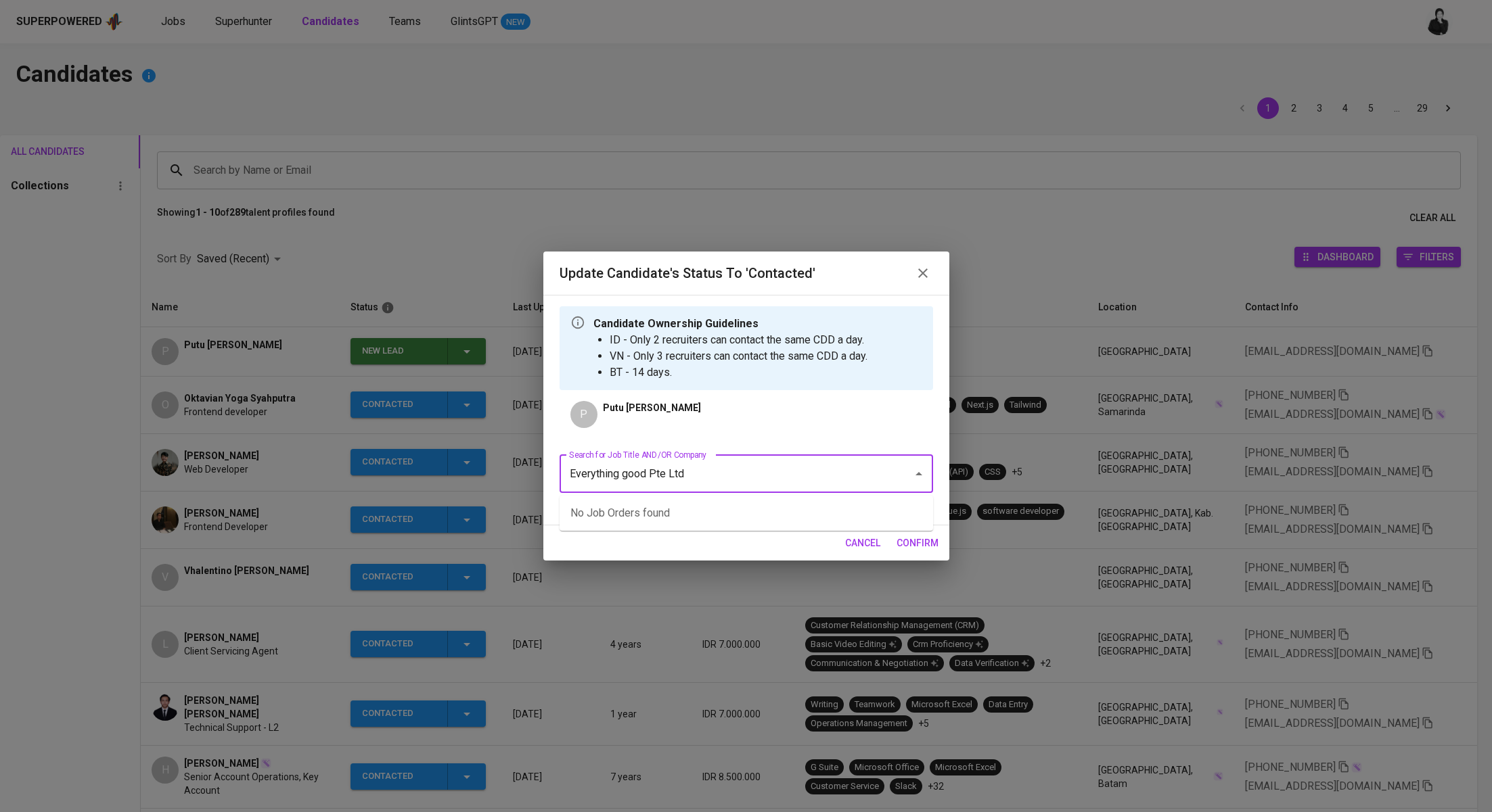
drag, startPoint x: 740, startPoint y: 470, endPoint x: 531, endPoint y: 457, distance: 209.4
click at [531, 457] on div "Update Candidate's Status to 'Contacted' Candidate Ownership Guidelines ID - On…" at bounding box center [746, 406] width 1492 height 812
click at [740, 517] on li "Ecommerce & Social Media Specialist (Everything good Pte Ltd)" at bounding box center [746, 514] width 374 height 24
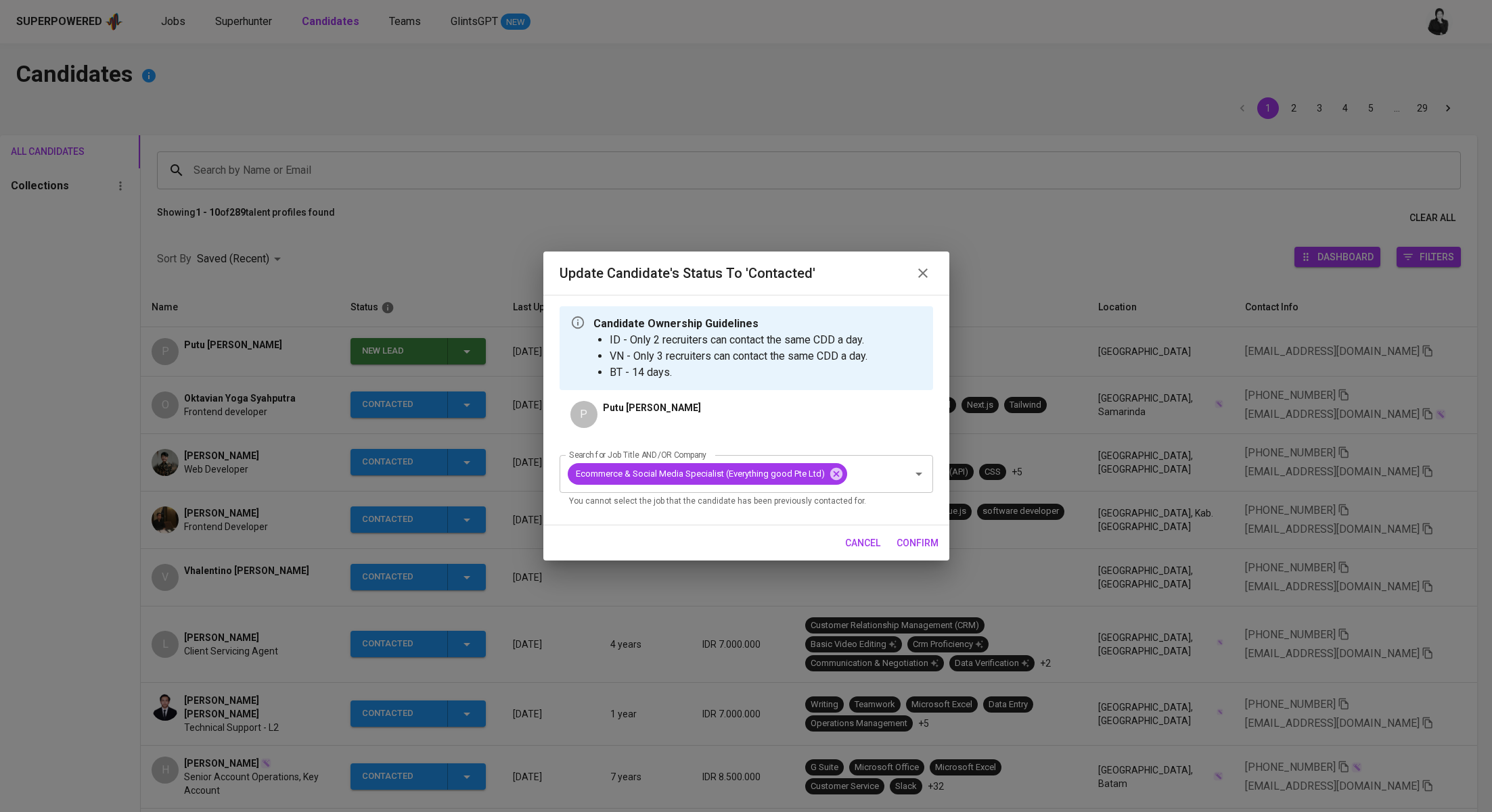
click at [926, 544] on span "confirm" at bounding box center [917, 544] width 42 height 17
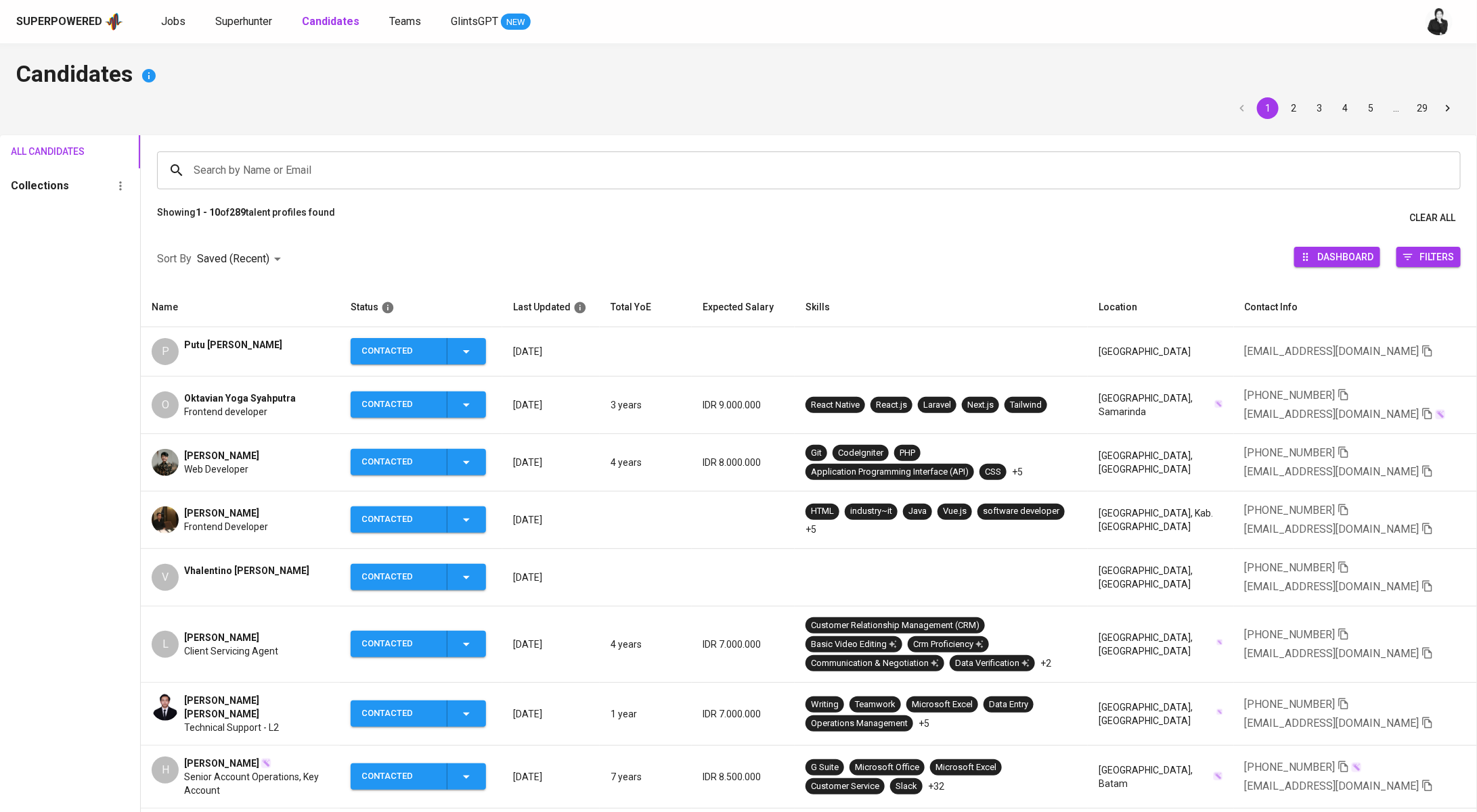
click at [203, 21] on div "Jobs Superhunter Candidates Teams GlintsGPT NEW" at bounding box center [345, 22] width 369 height 17
click at [235, 22] on span "Superhunter" at bounding box center [244, 21] width 57 height 13
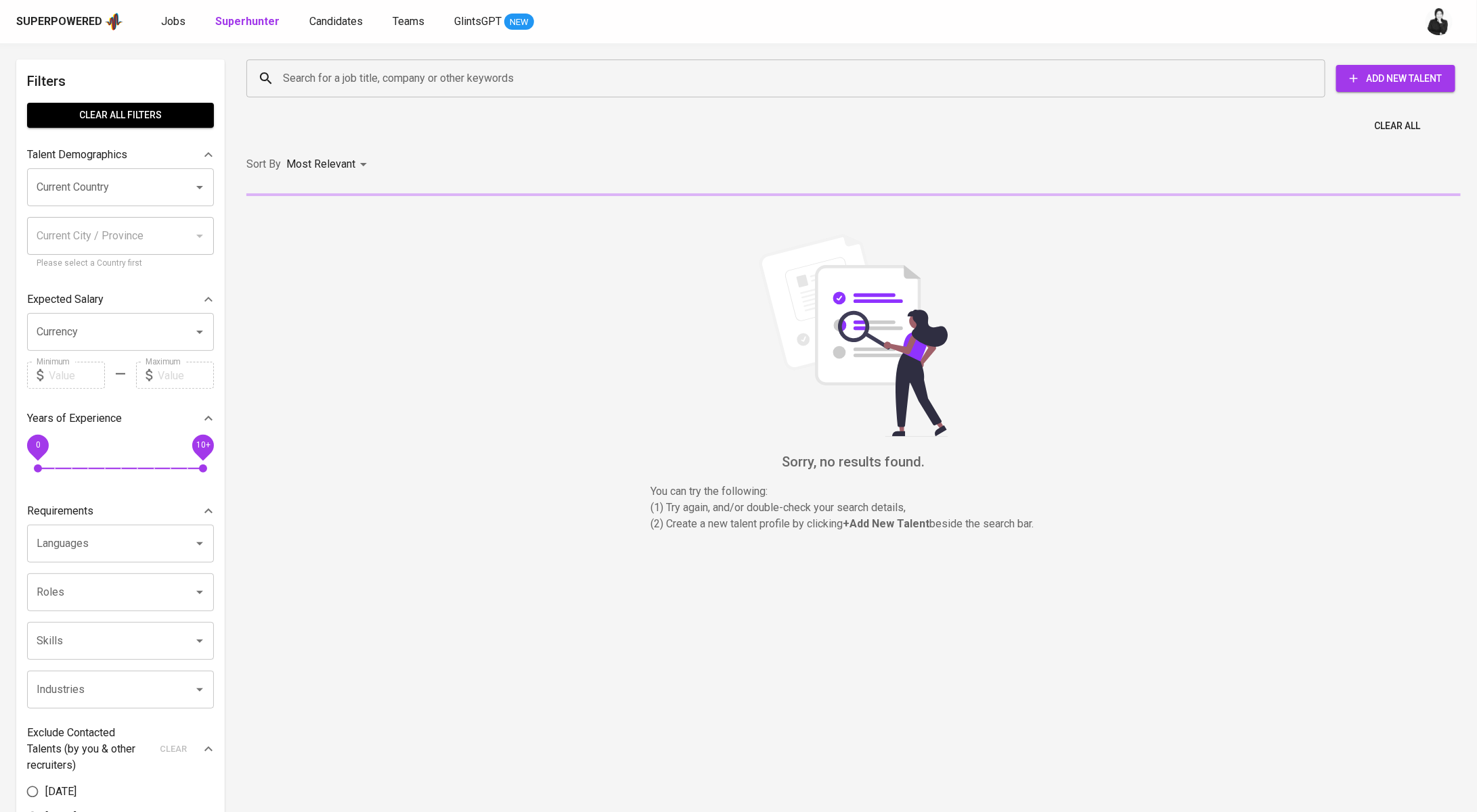
click at [352, 84] on input "Search for a job title, company or other keywords" at bounding box center [789, 79] width 1019 height 26
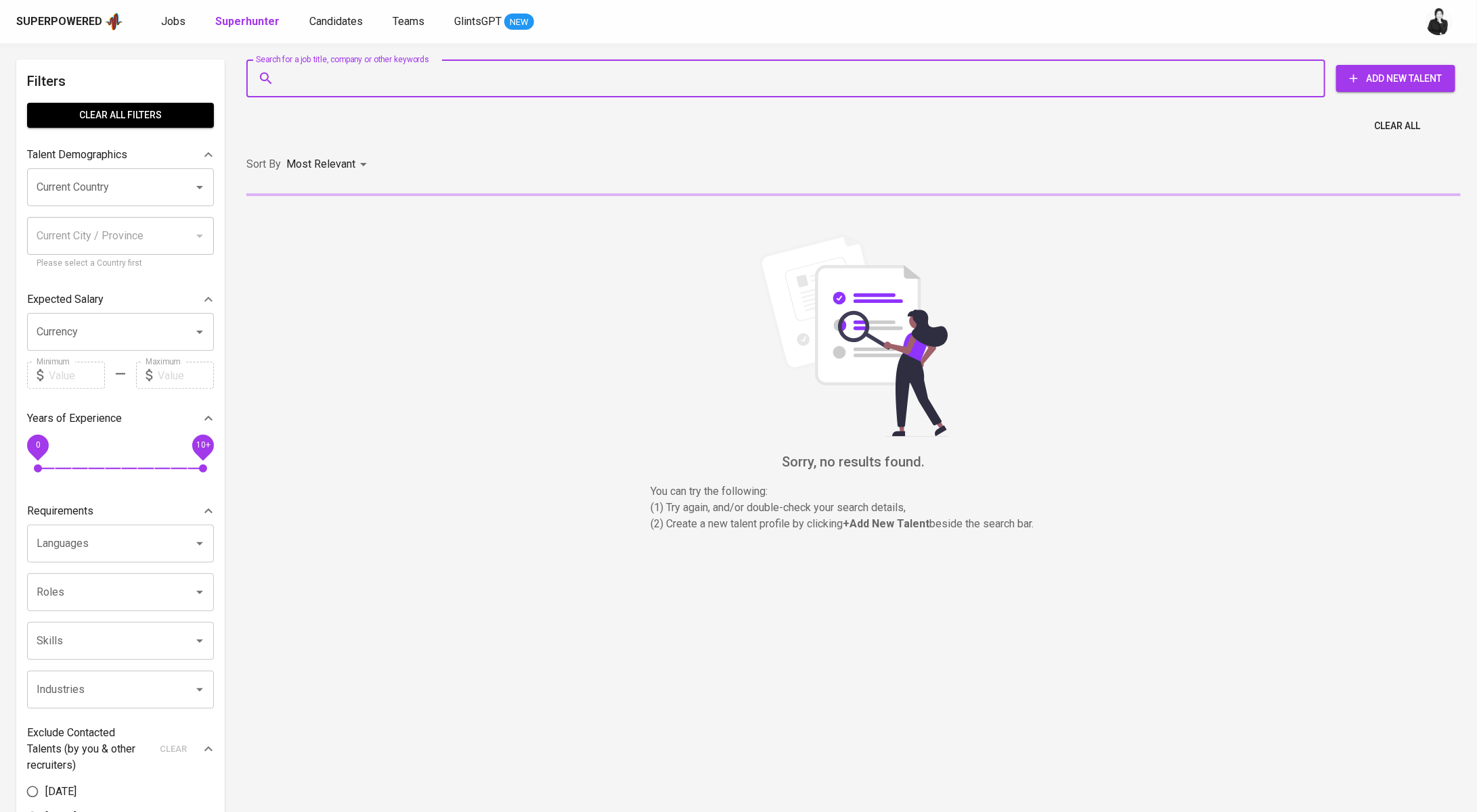
paste input "[PERSON_NAME] [PERSON_NAME][EMAIL_ADDRESS][DOMAIN_NAME]"
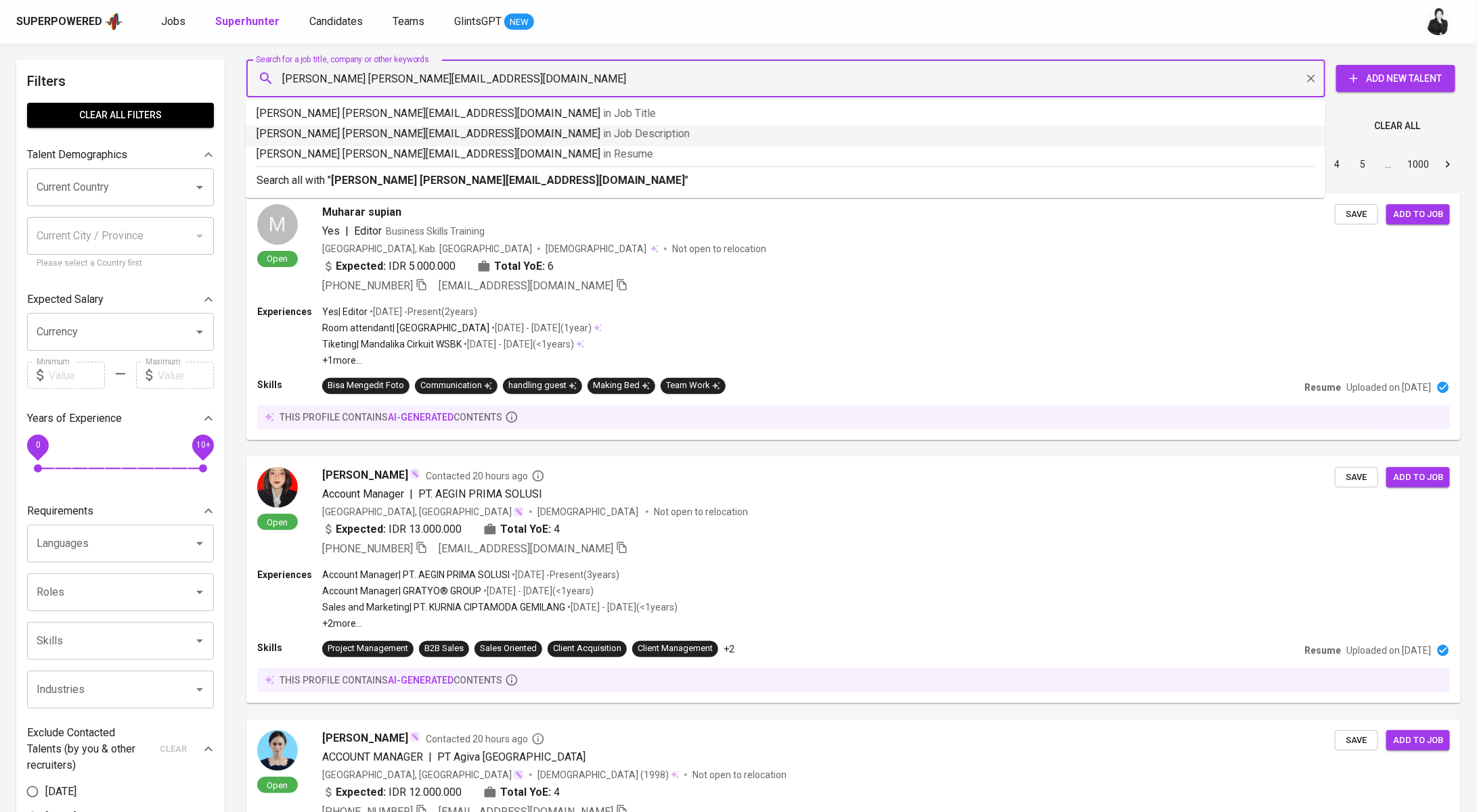
drag, startPoint x: 357, startPoint y: 80, endPoint x: 264, endPoint y: 76, distance: 93.1
click at [264, 76] on div "[PERSON_NAME] [PERSON_NAME][EMAIL_ADDRESS][DOMAIN_NAME] Search for a job title,…" at bounding box center [786, 79] width 1079 height 38
type input "[EMAIL_ADDRESS][DOMAIN_NAME]"
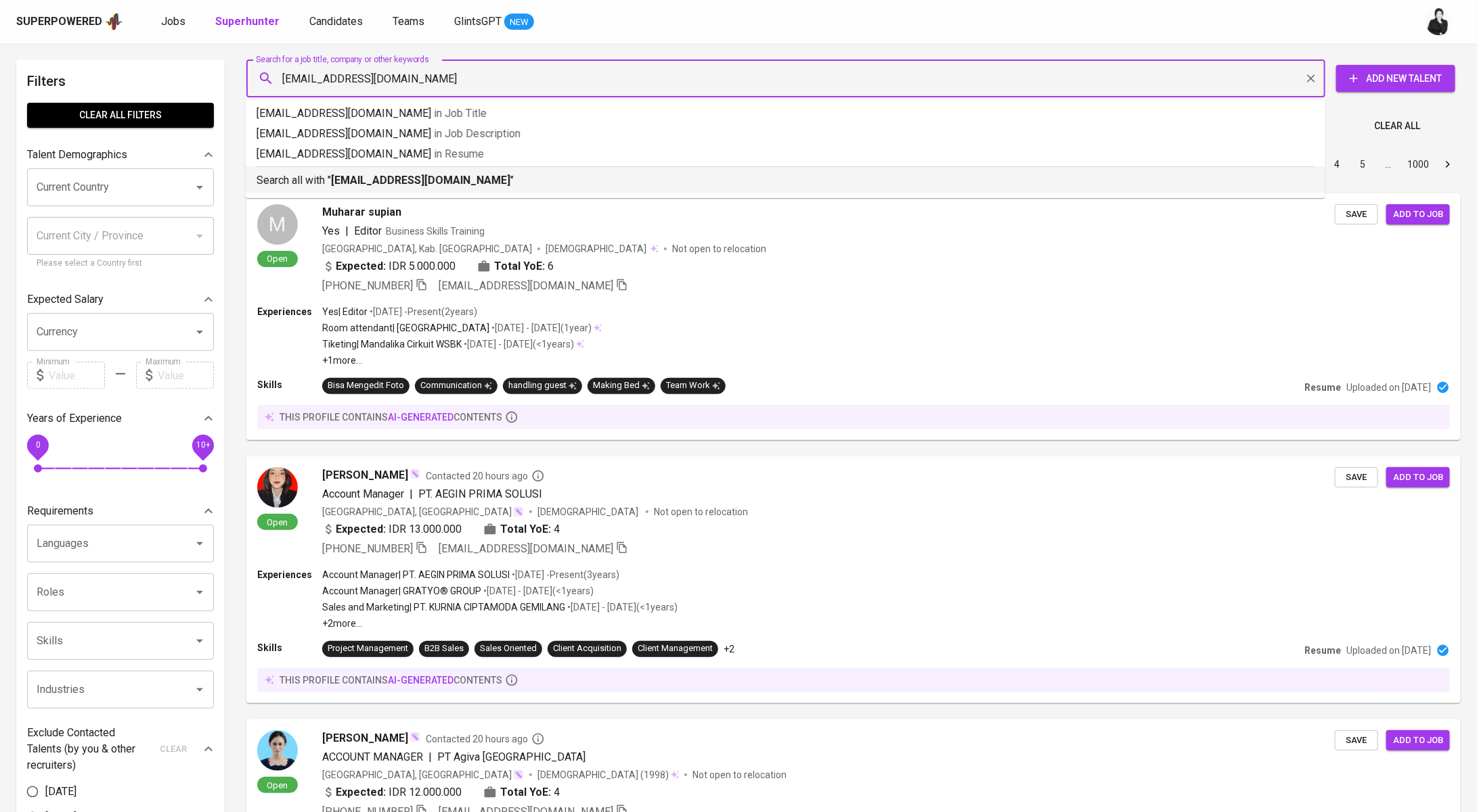
click at [430, 177] on b "[EMAIL_ADDRESS][DOMAIN_NAME]" at bounding box center [420, 180] width 179 height 13
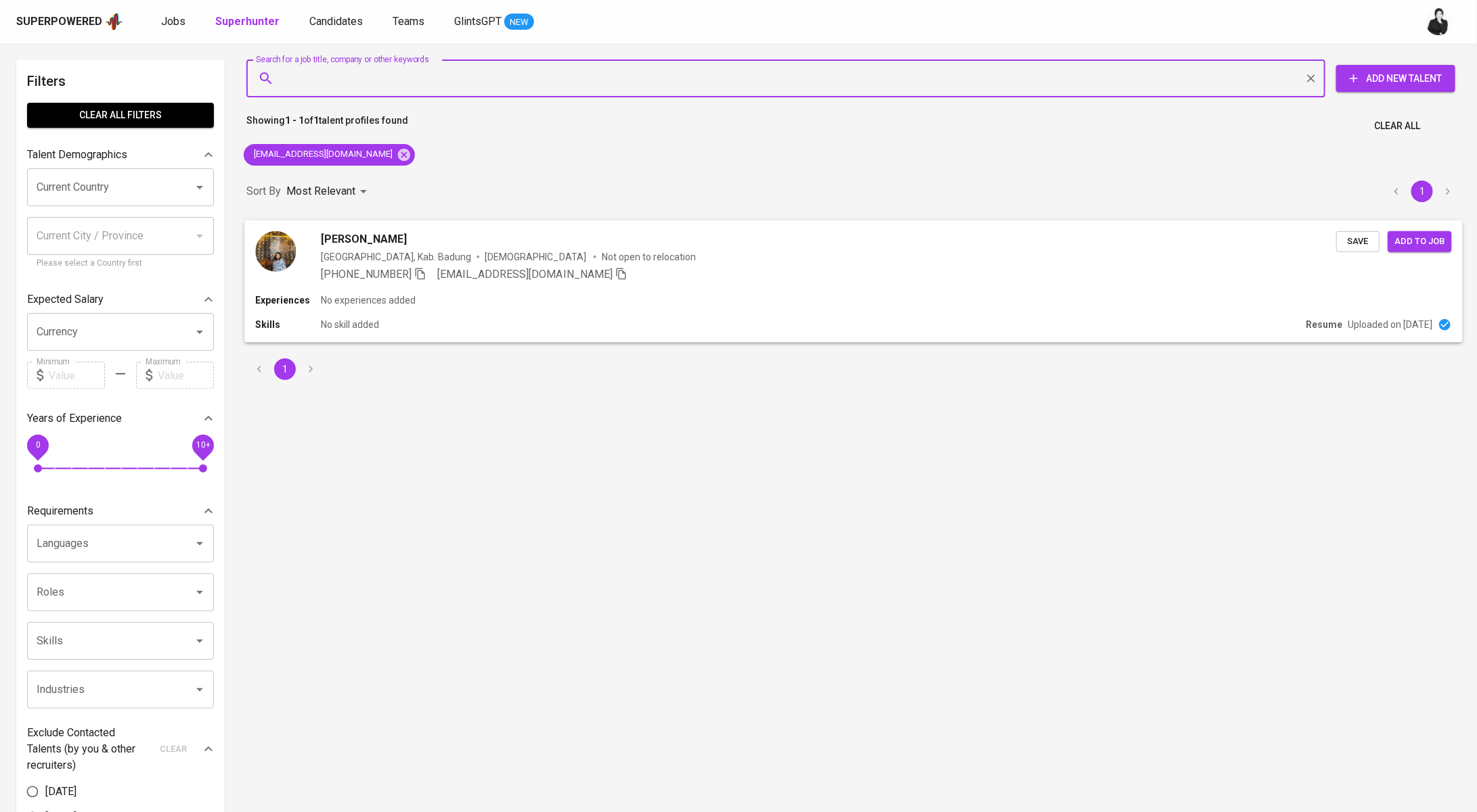
click at [339, 227] on div "[PERSON_NAME] [GEOGRAPHIC_DATA], Kab. Badung [DEMOGRAPHIC_DATA] Not open to rel…" at bounding box center [852, 256] width 1217 height 73
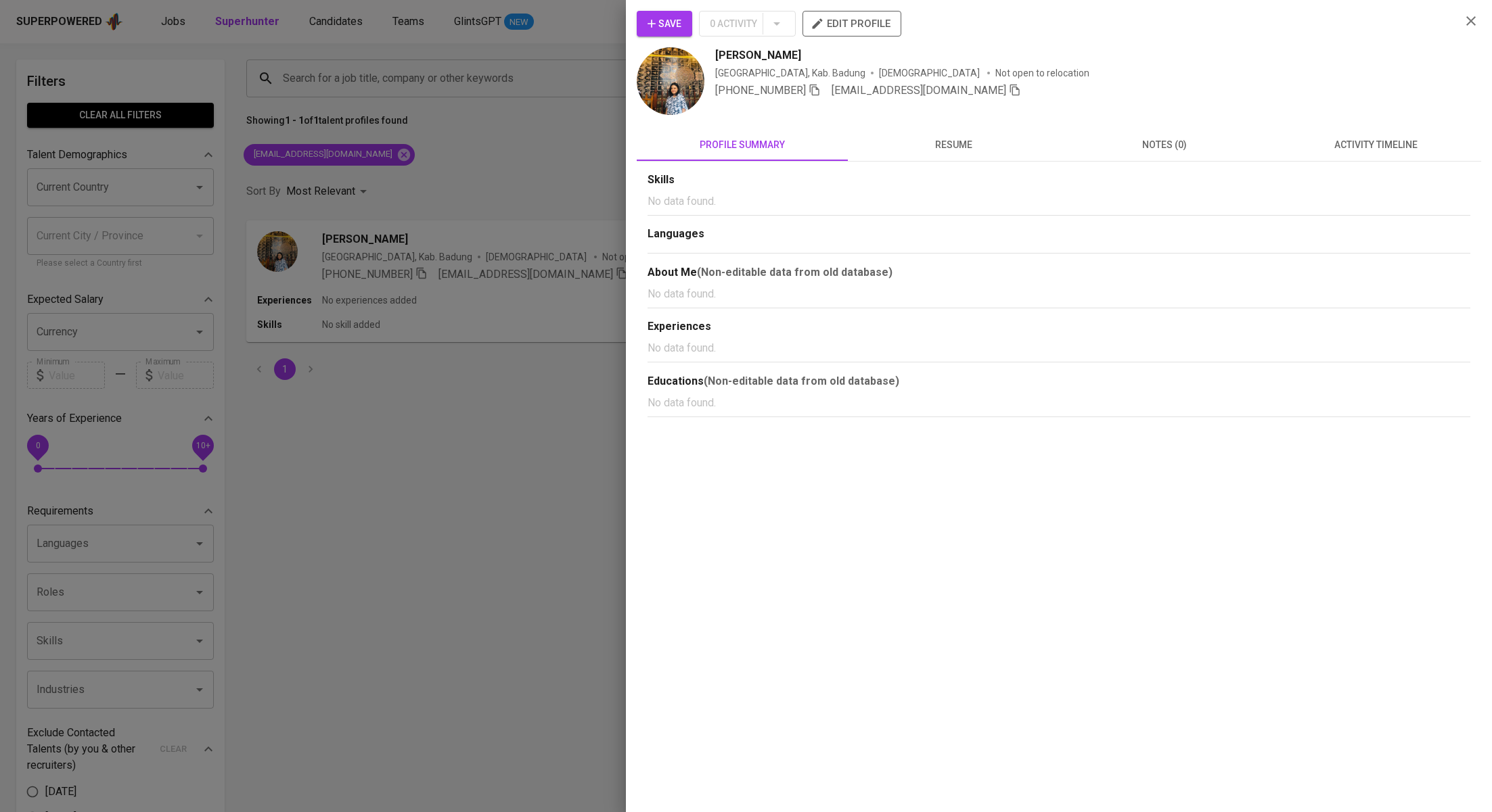
click at [1397, 131] on button "activity timeline" at bounding box center [1375, 145] width 211 height 33
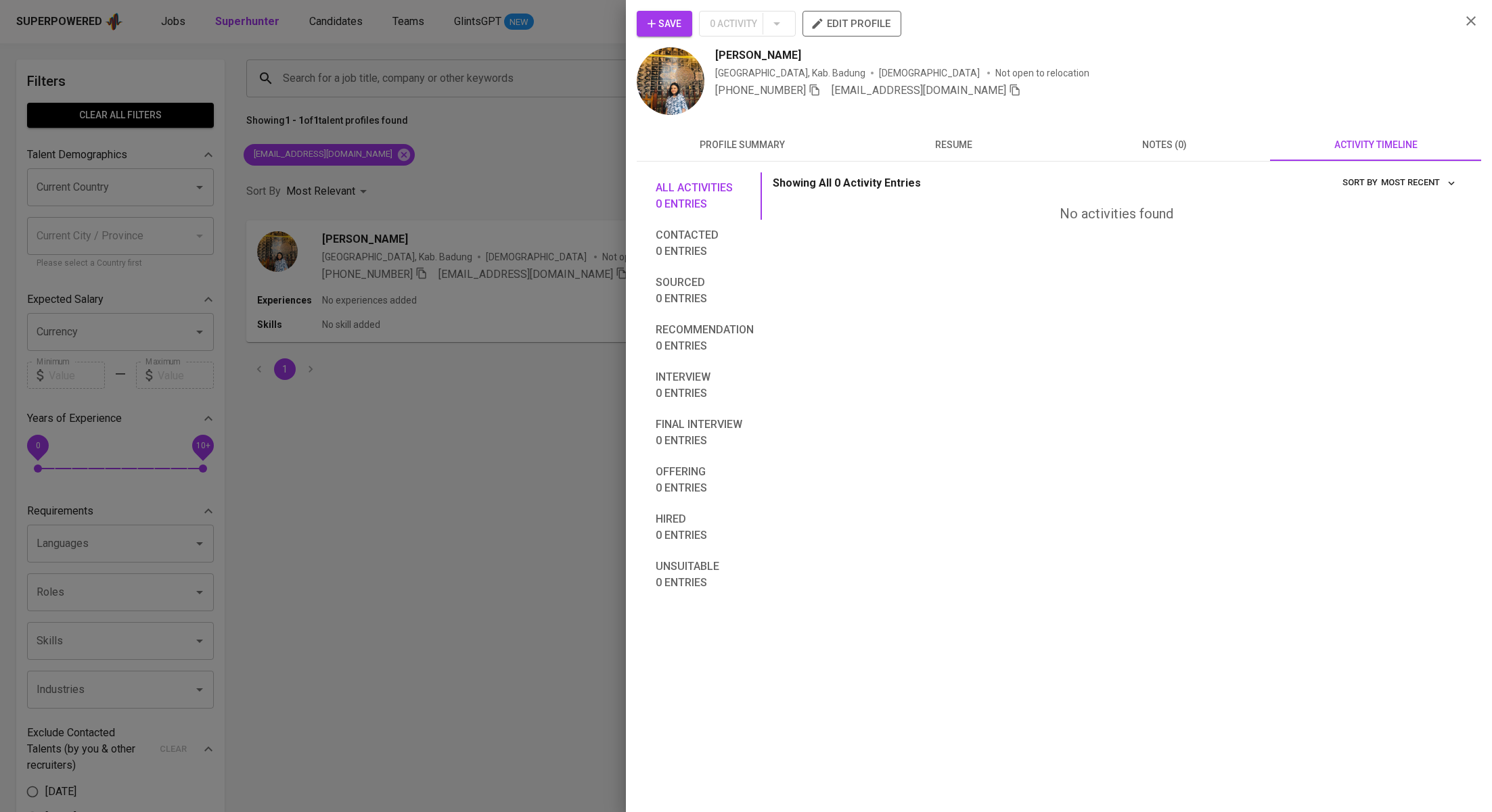
click at [659, 14] on button "Save" at bounding box center [664, 24] width 55 height 26
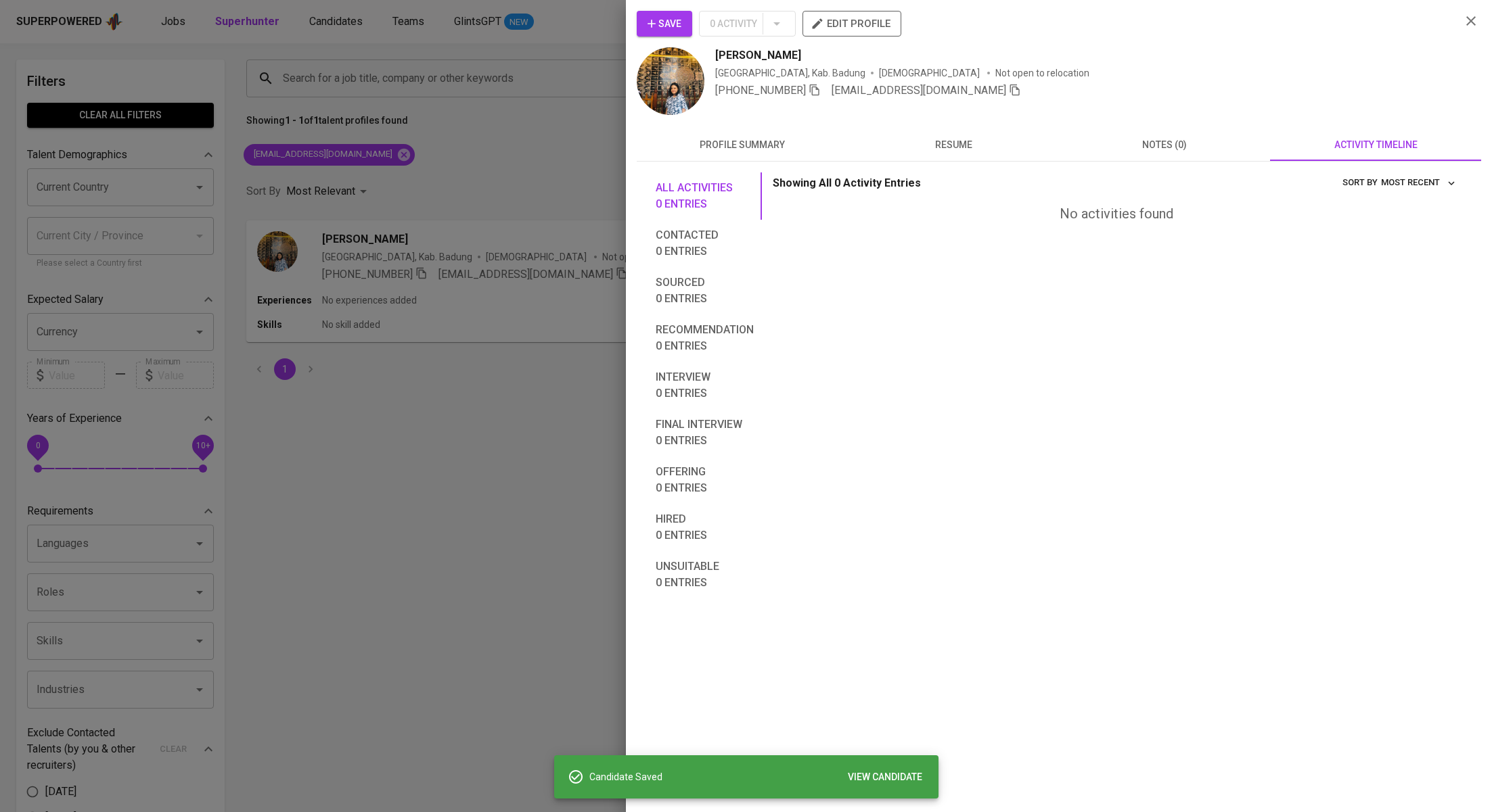
click at [493, 263] on div at bounding box center [746, 406] width 1492 height 812
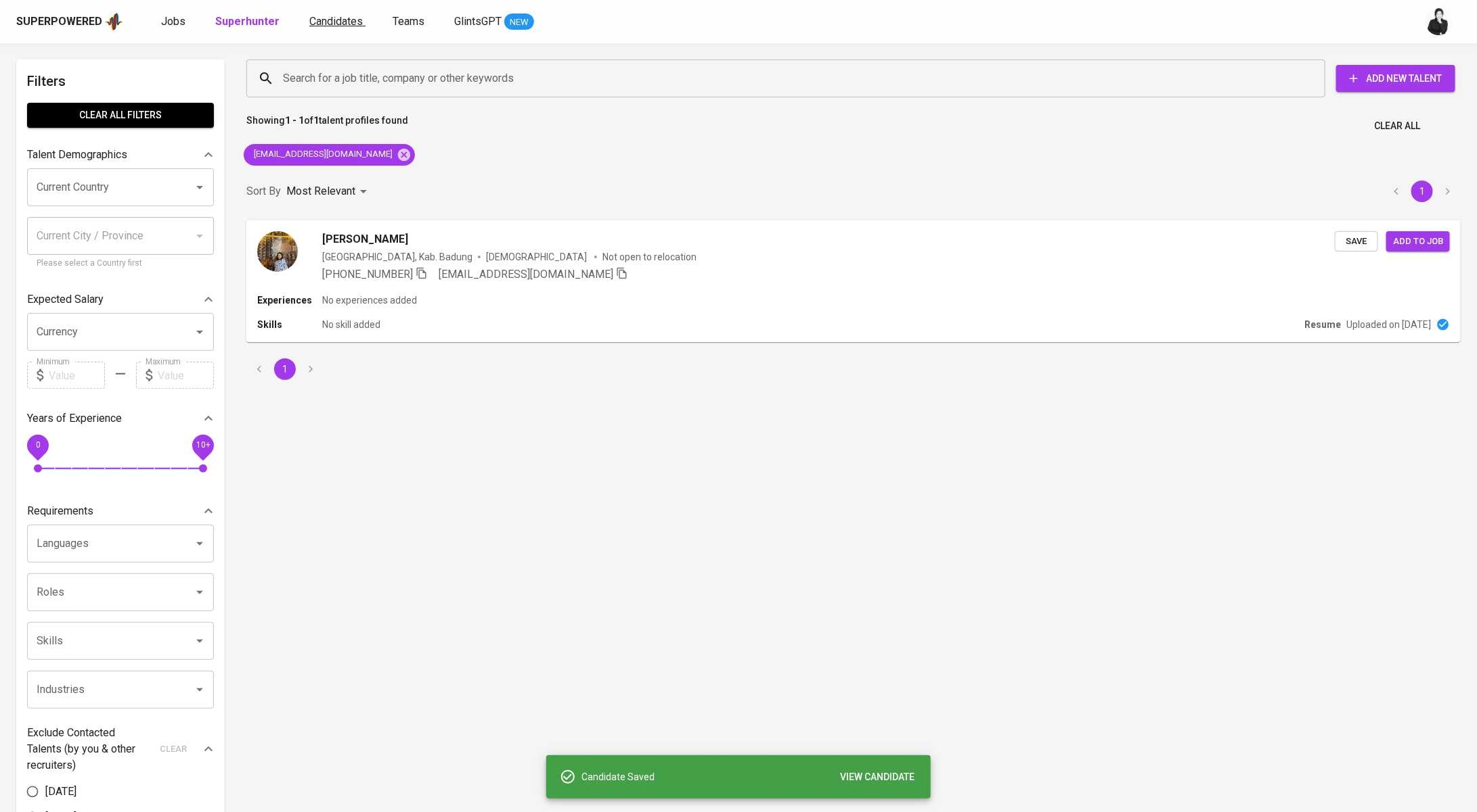
click at [330, 28] on link "Candidates" at bounding box center [337, 22] width 56 height 17
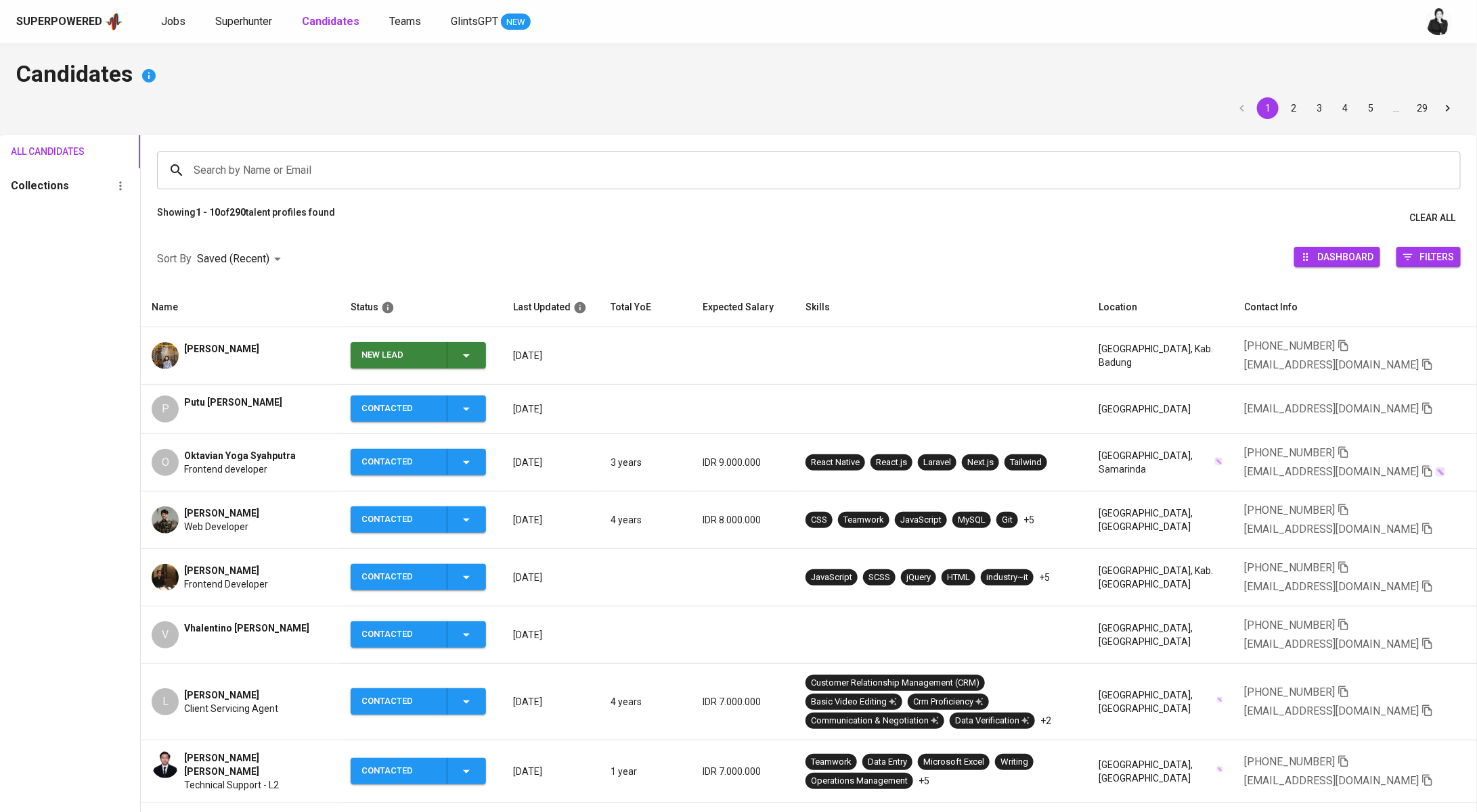
click at [474, 353] on icon "button" at bounding box center [466, 355] width 16 height 16
click at [433, 412] on li "Contacted" at bounding box center [423, 412] width 135 height 24
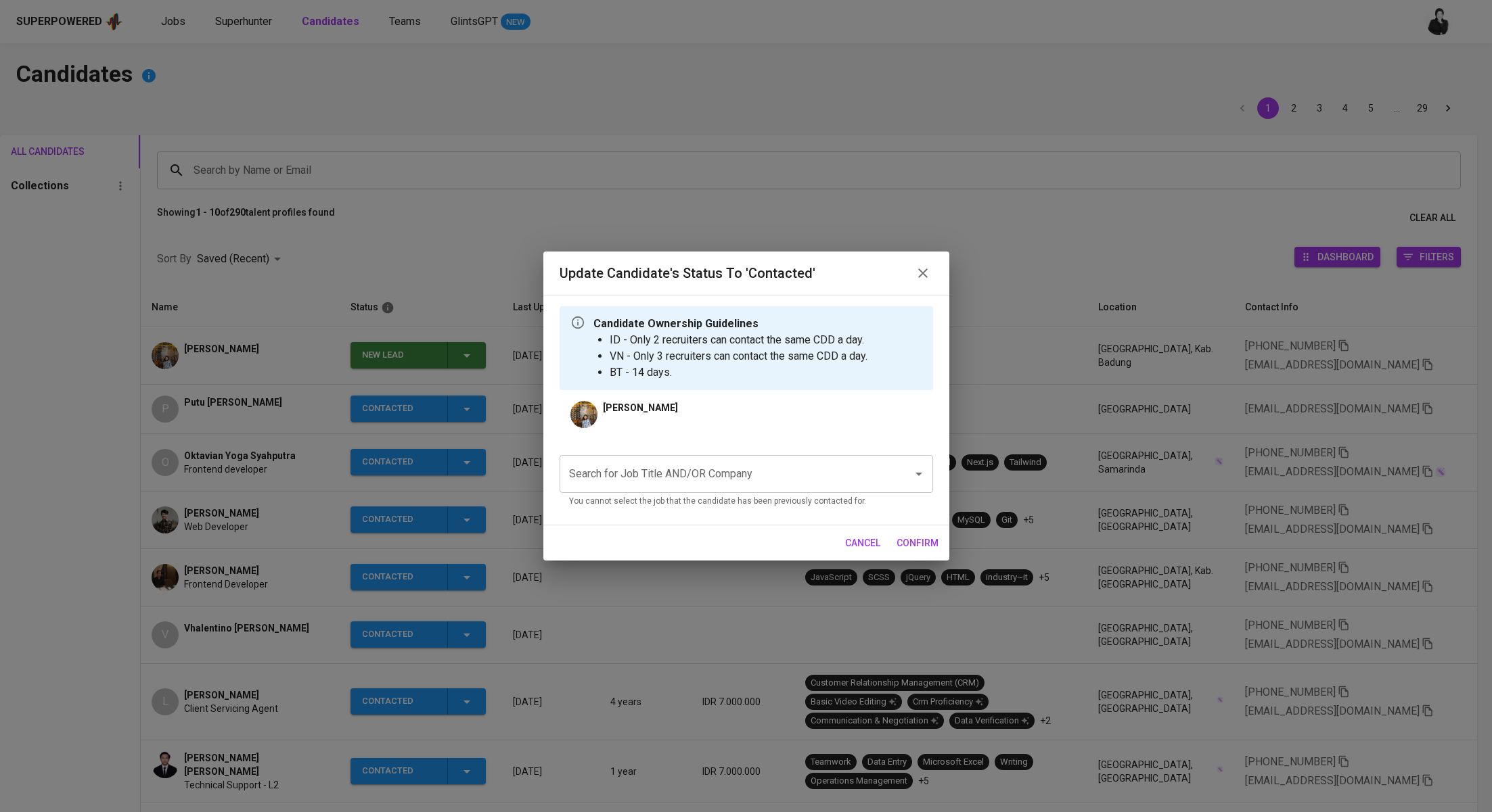
click at [691, 472] on input "Search for Job Title AND/OR Company" at bounding box center [727, 474] width 323 height 26
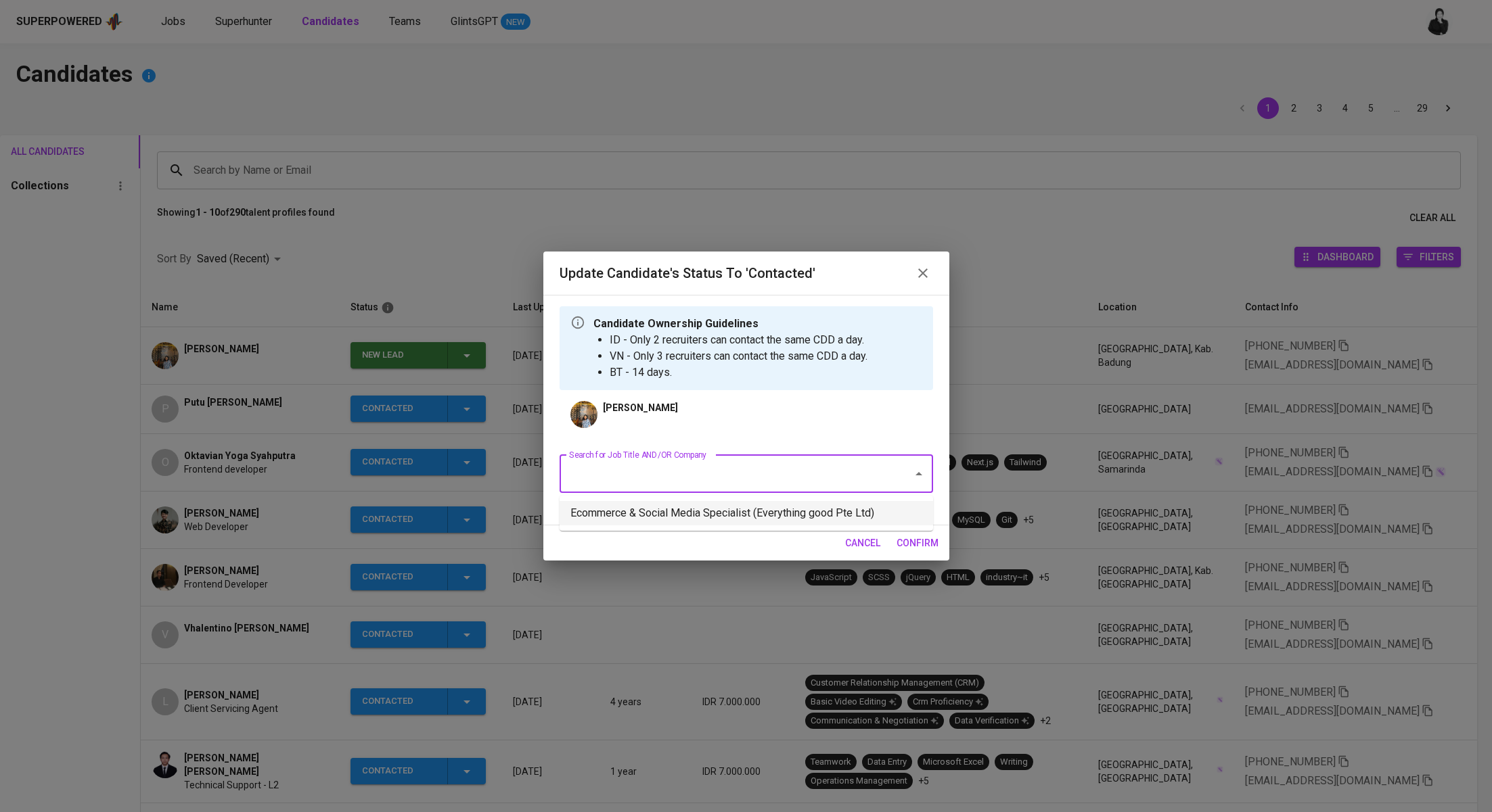
click at [707, 518] on li "Ecommerce & Social Media Specialist (Everything good Pte Ltd)" at bounding box center [746, 514] width 374 height 24
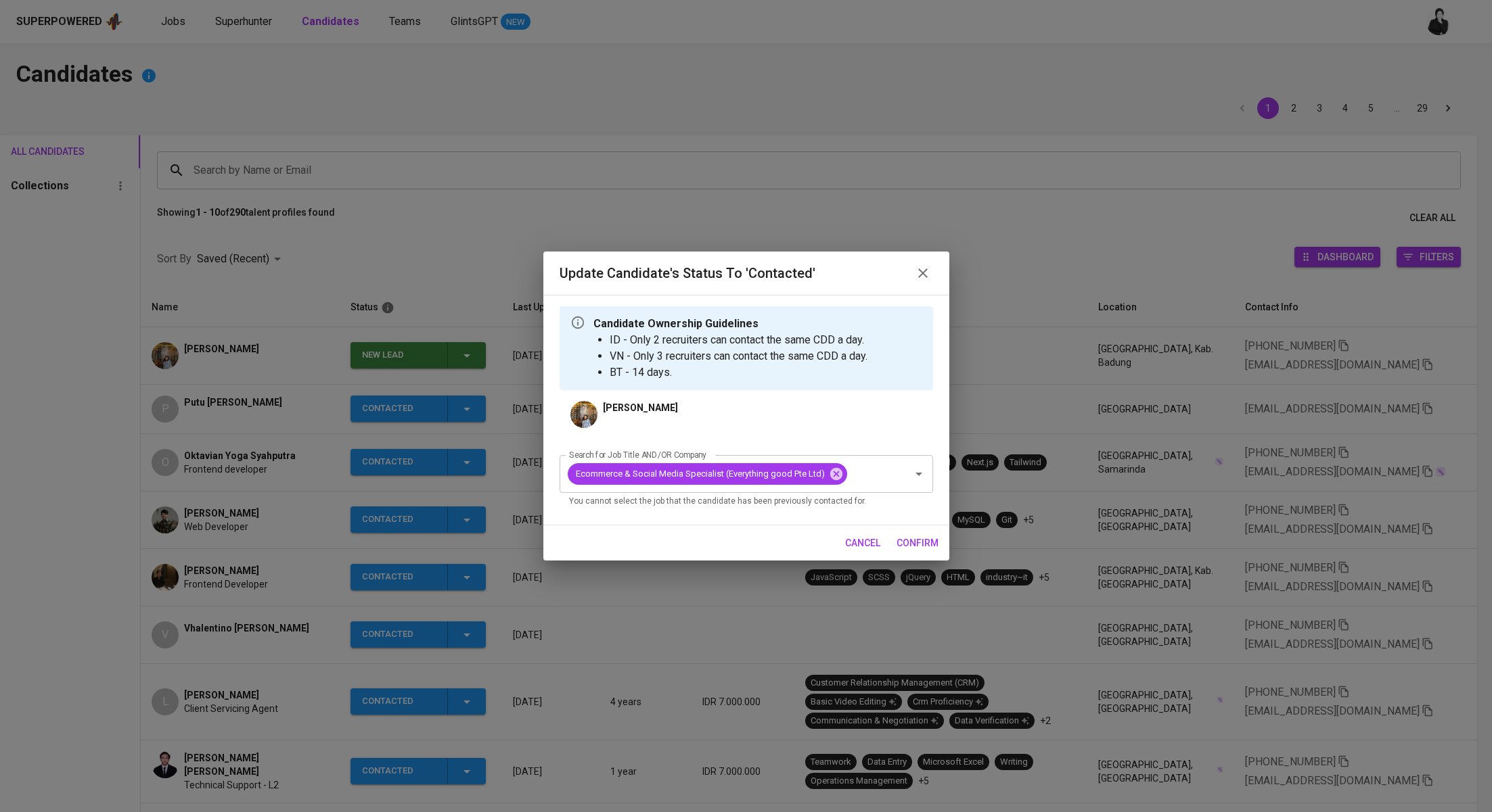
click at [924, 540] on span "confirm" at bounding box center [917, 544] width 42 height 17
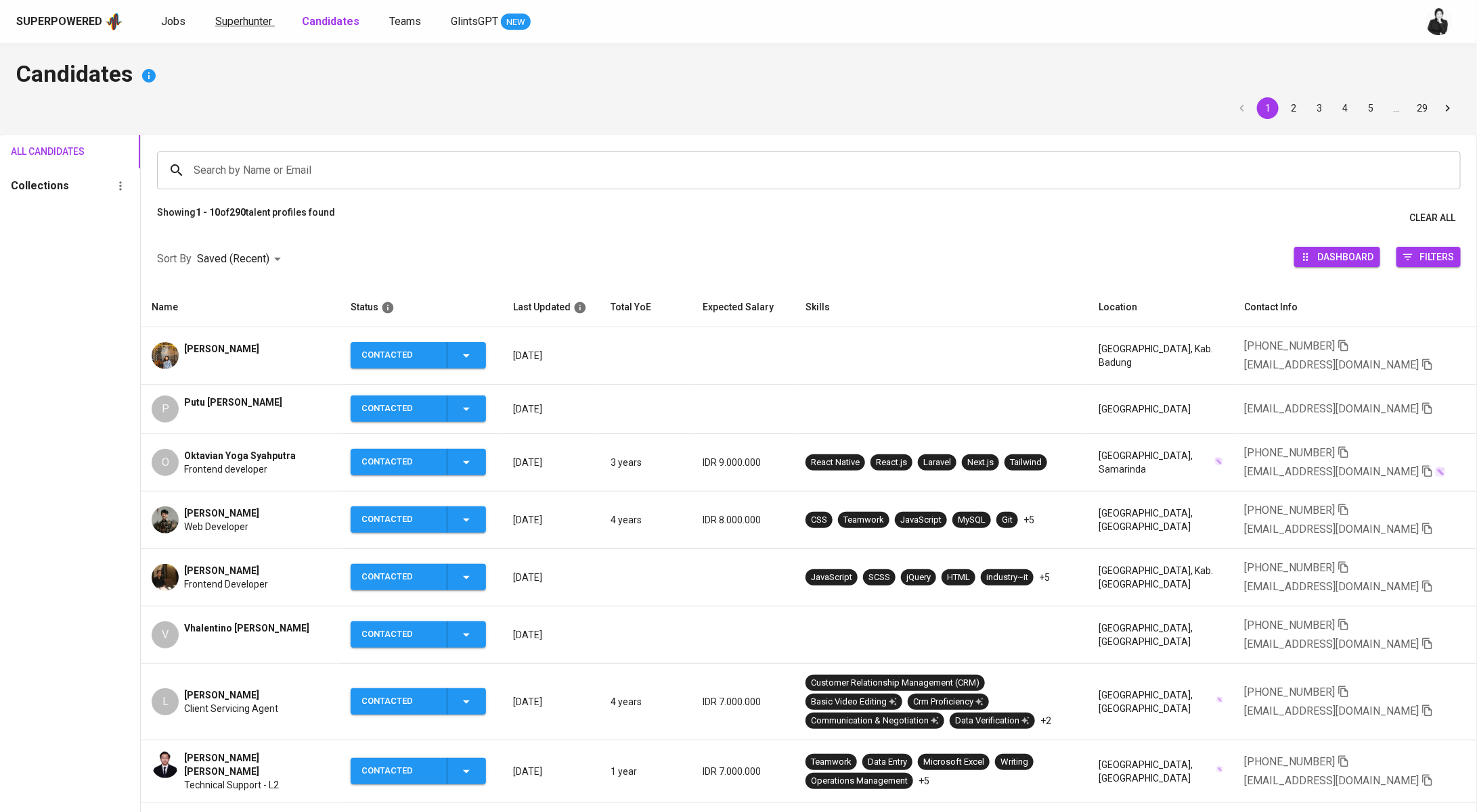
click at [228, 22] on span "Superhunter" at bounding box center [244, 21] width 57 height 13
